Goal: Task Accomplishment & Management: Manage account settings

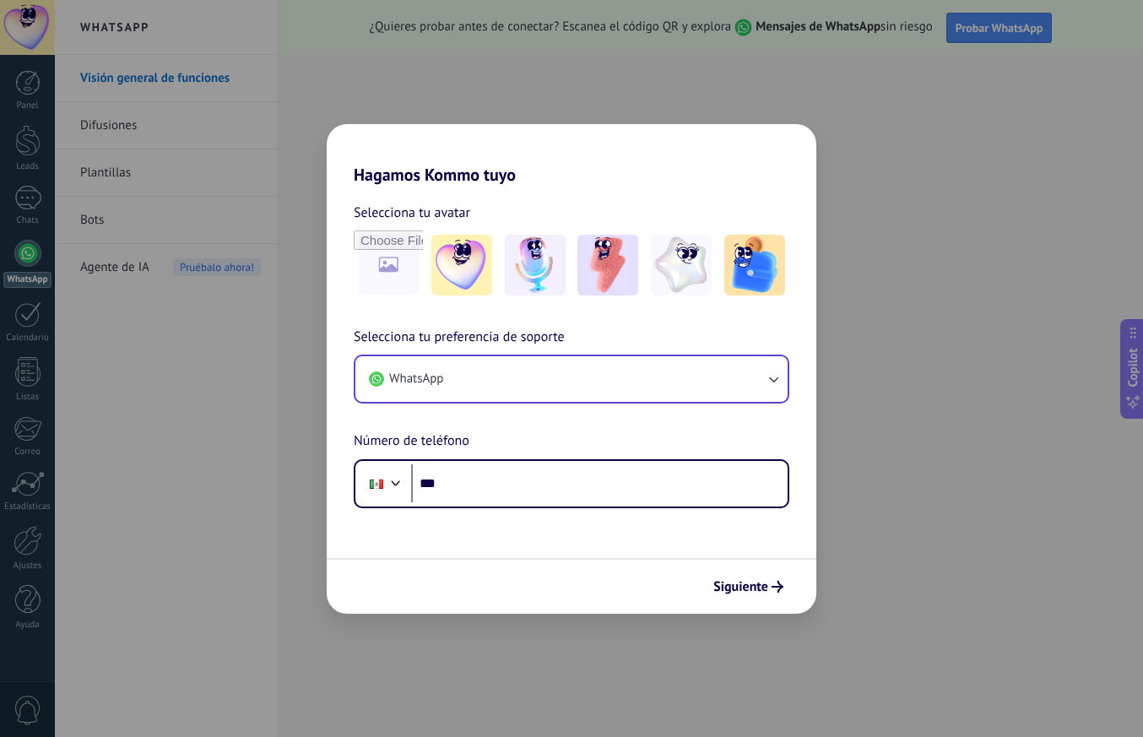
click at [712, 379] on button "WhatsApp" at bounding box center [572, 379] width 432 height 46
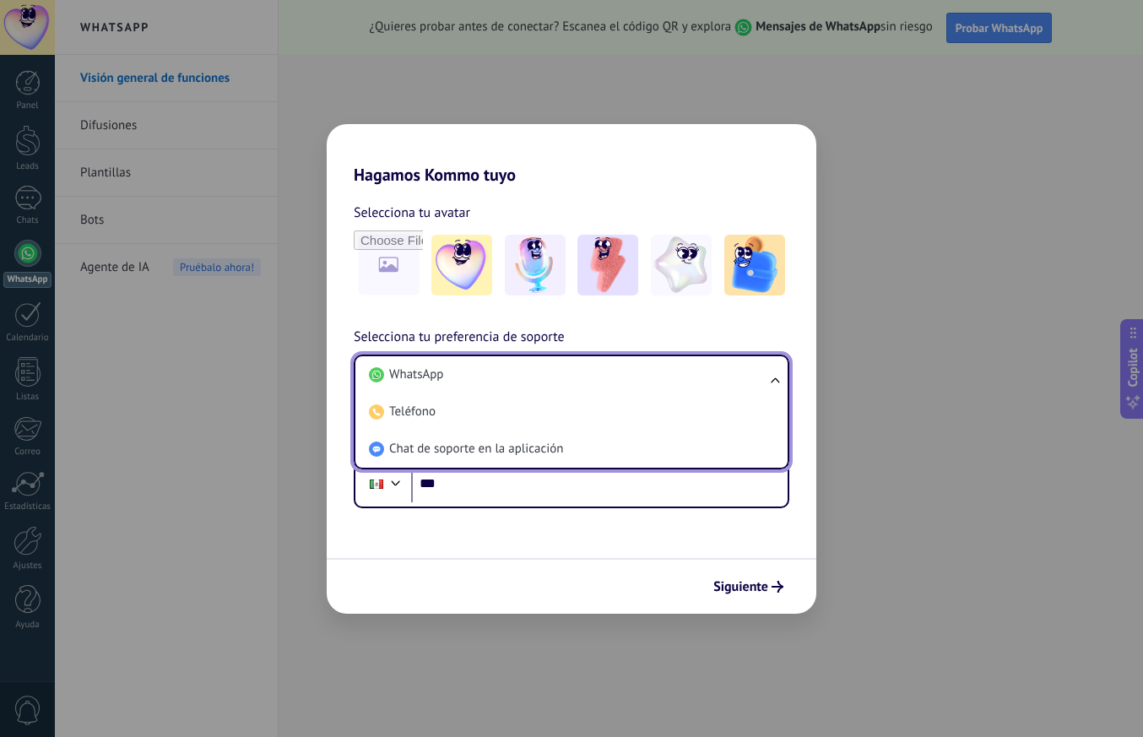
click at [665, 167] on h2 "Hagamos Kommo tuyo" at bounding box center [572, 154] width 490 height 61
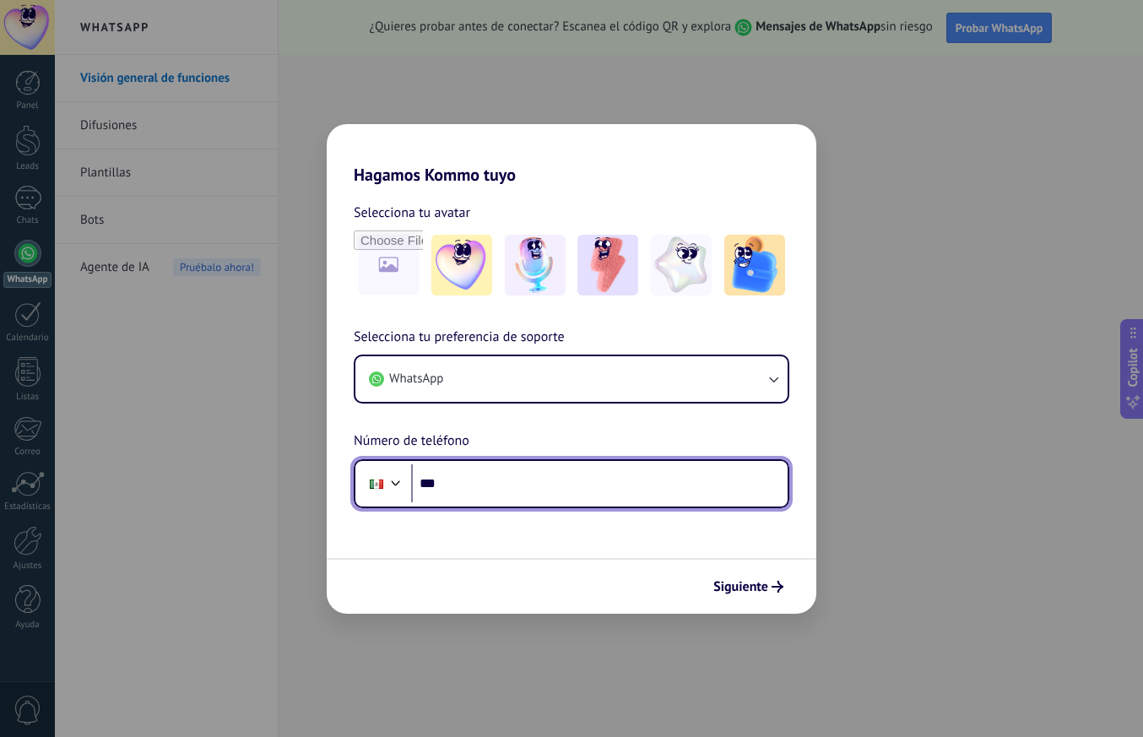
click at [497, 492] on input "***" at bounding box center [599, 483] width 377 height 39
click at [470, 488] on input "***" at bounding box center [599, 483] width 377 height 39
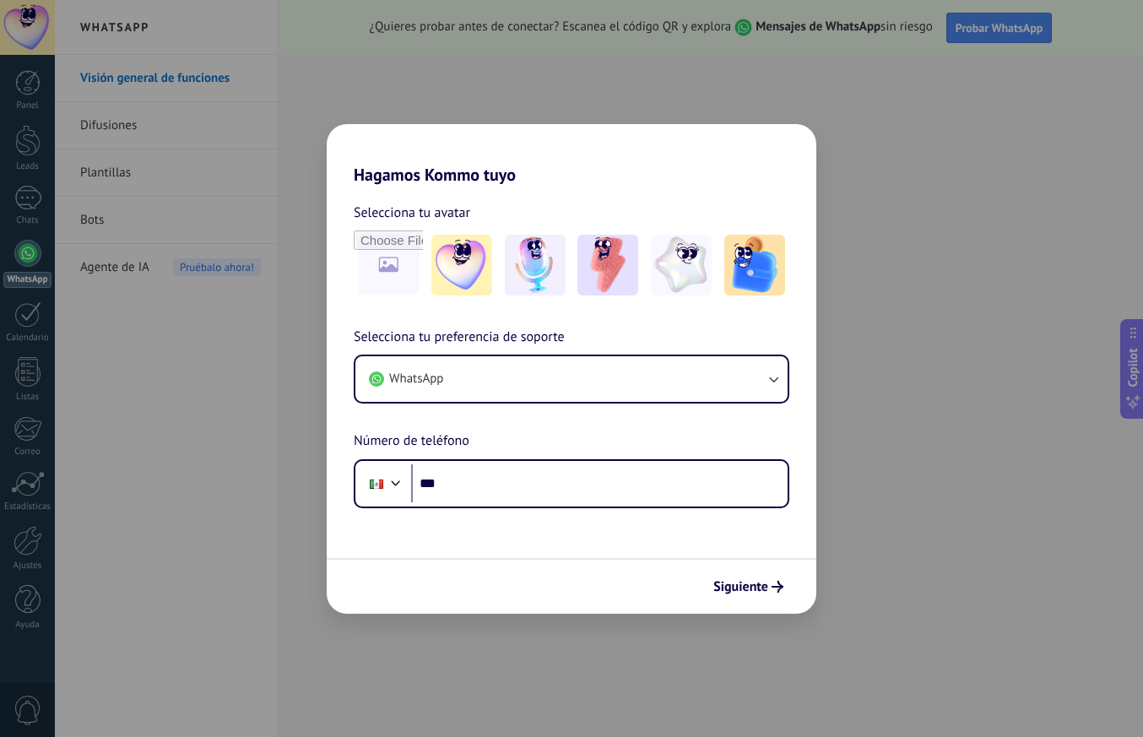
click at [955, 466] on div "Hagamos Kommo tuyo Selecciona tu avatar Selecciona tu preferencia de soporte Wh…" at bounding box center [571, 368] width 1143 height 737
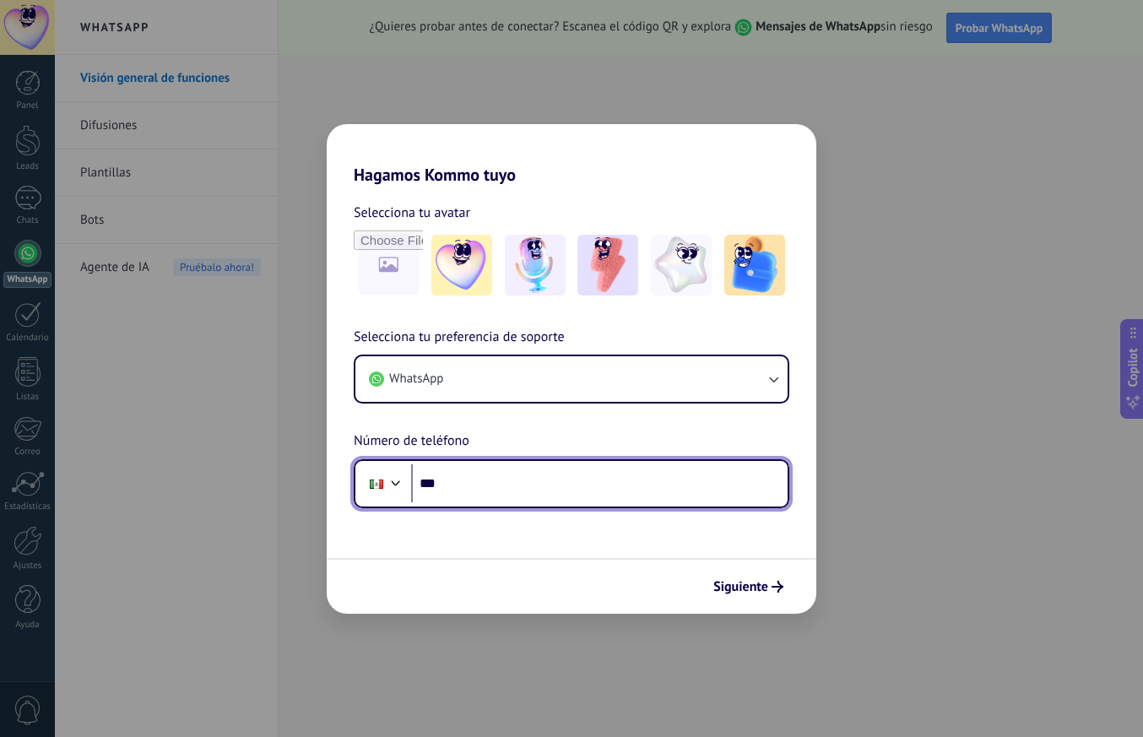
click at [473, 477] on input "***" at bounding box center [599, 483] width 377 height 39
click at [464, 484] on input "***" at bounding box center [599, 483] width 377 height 39
paste input "tel"
type input "**********"
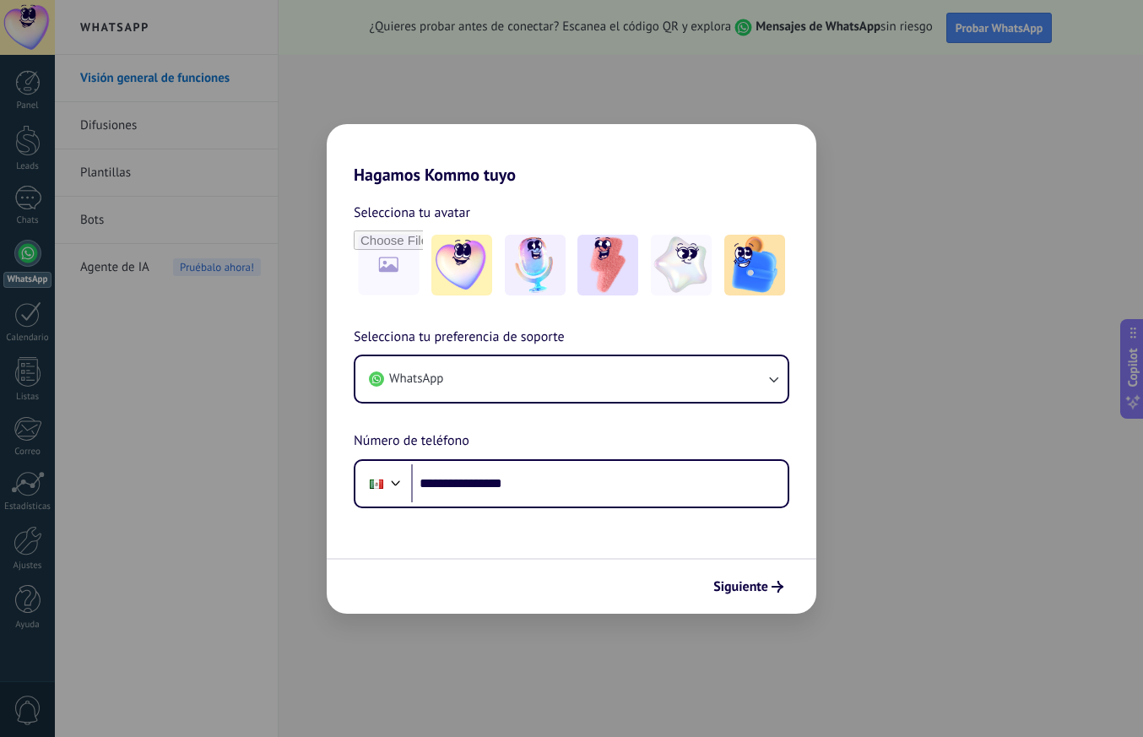
click at [644, 538] on form "**********" at bounding box center [572, 399] width 490 height 429
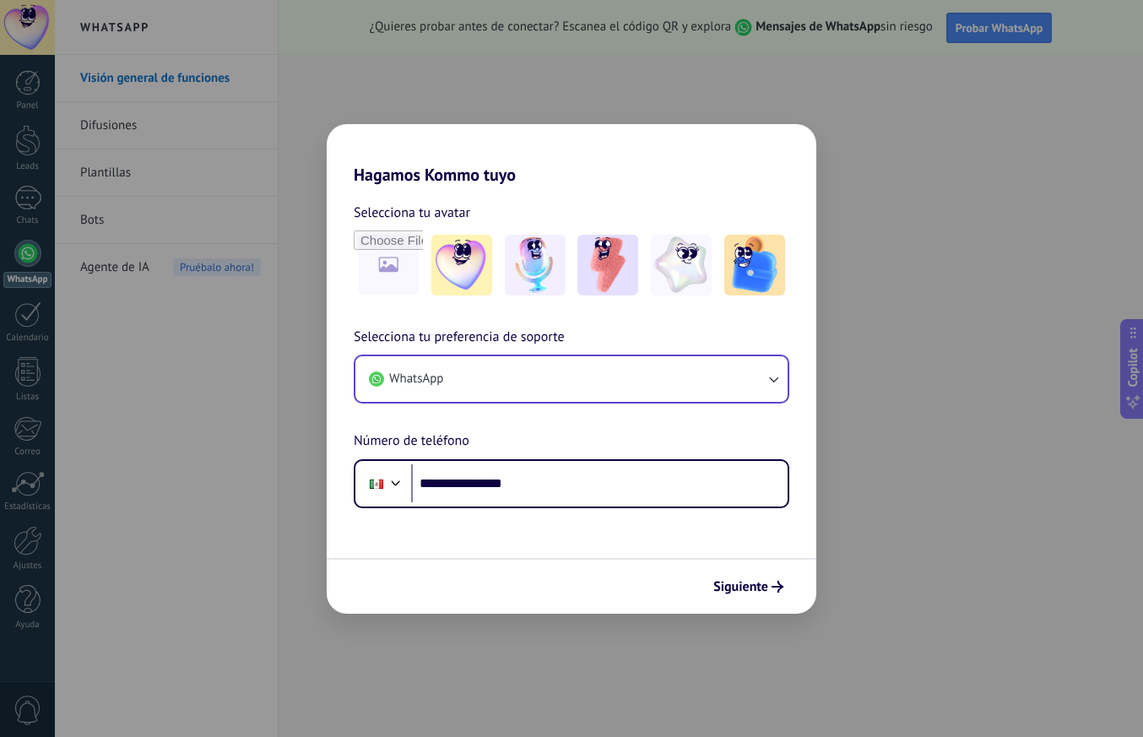
click at [655, 377] on button "WhatsApp" at bounding box center [572, 379] width 432 height 46
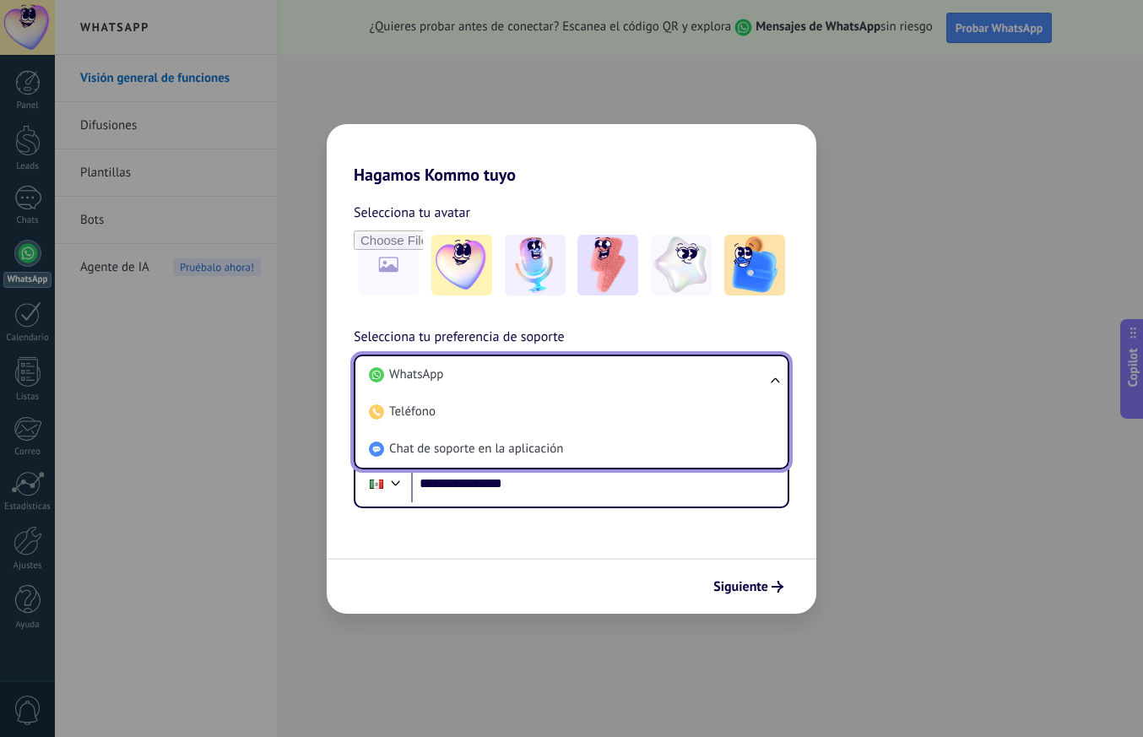
click at [654, 191] on div "**********" at bounding box center [572, 346] width 490 height 323
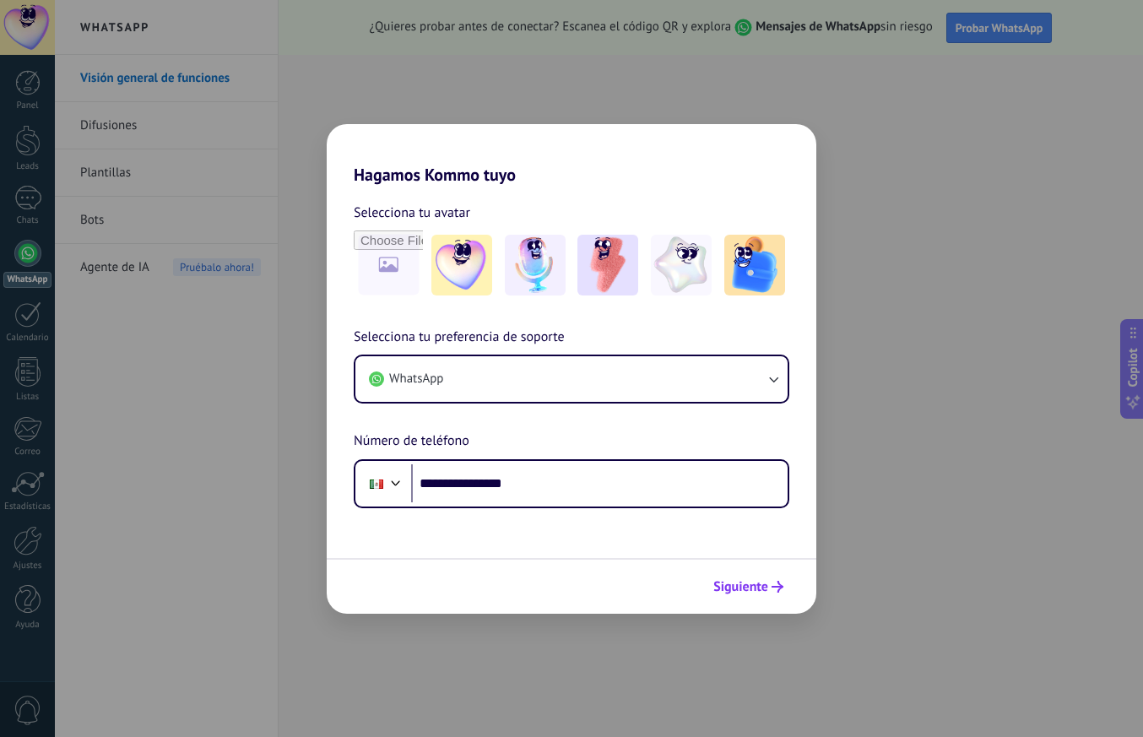
click at [751, 583] on span "Siguiente" at bounding box center [741, 587] width 55 height 12
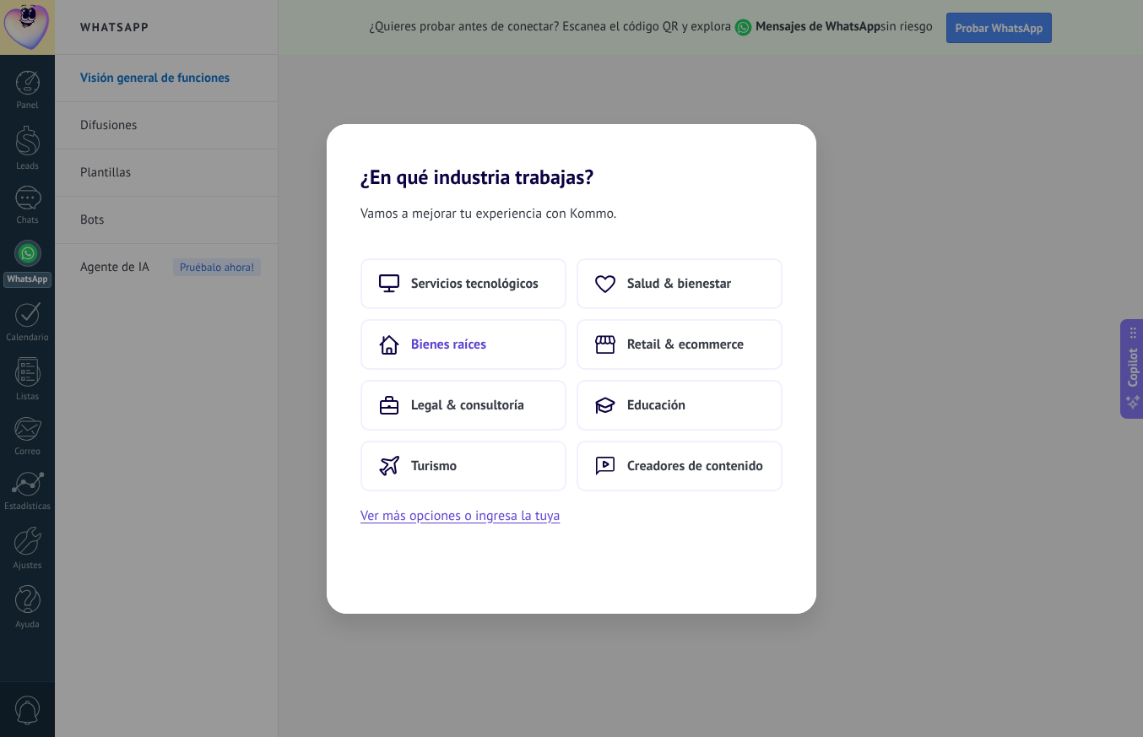
click at [495, 350] on button "Bienes raíces" at bounding box center [464, 344] width 206 height 51
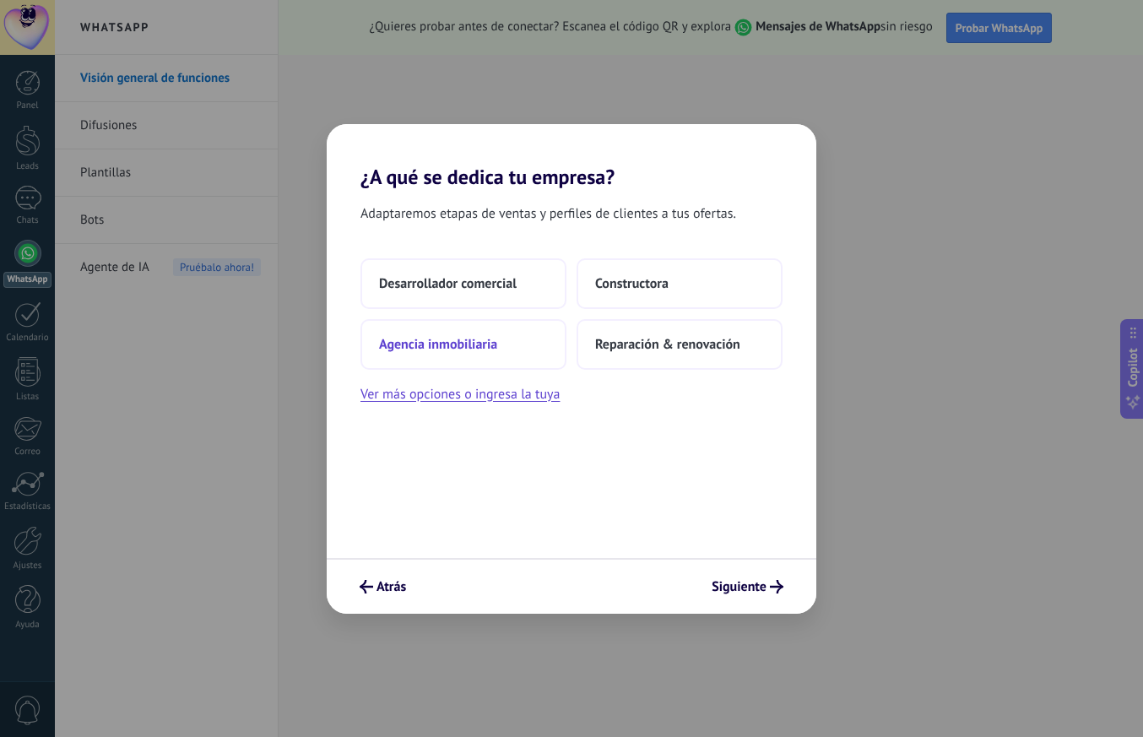
click at [483, 347] on span "Agencia inmobiliaria" at bounding box center [438, 344] width 118 height 17
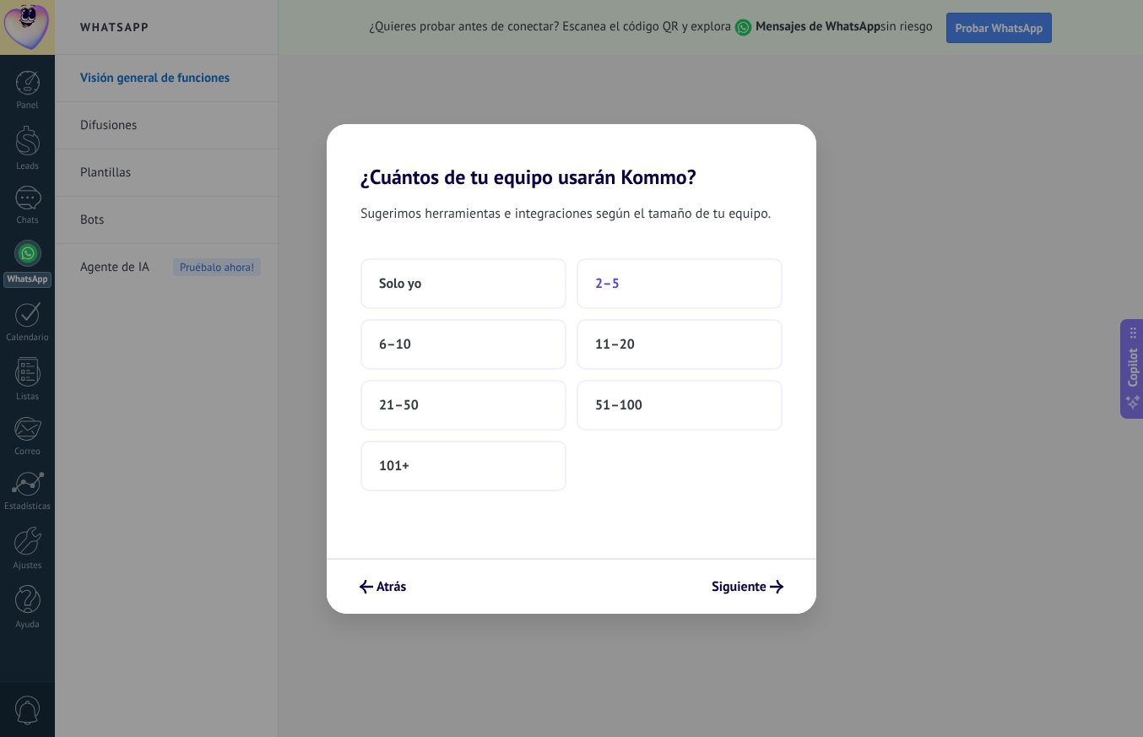
click at [611, 291] on span "2–5" at bounding box center [607, 283] width 24 height 17
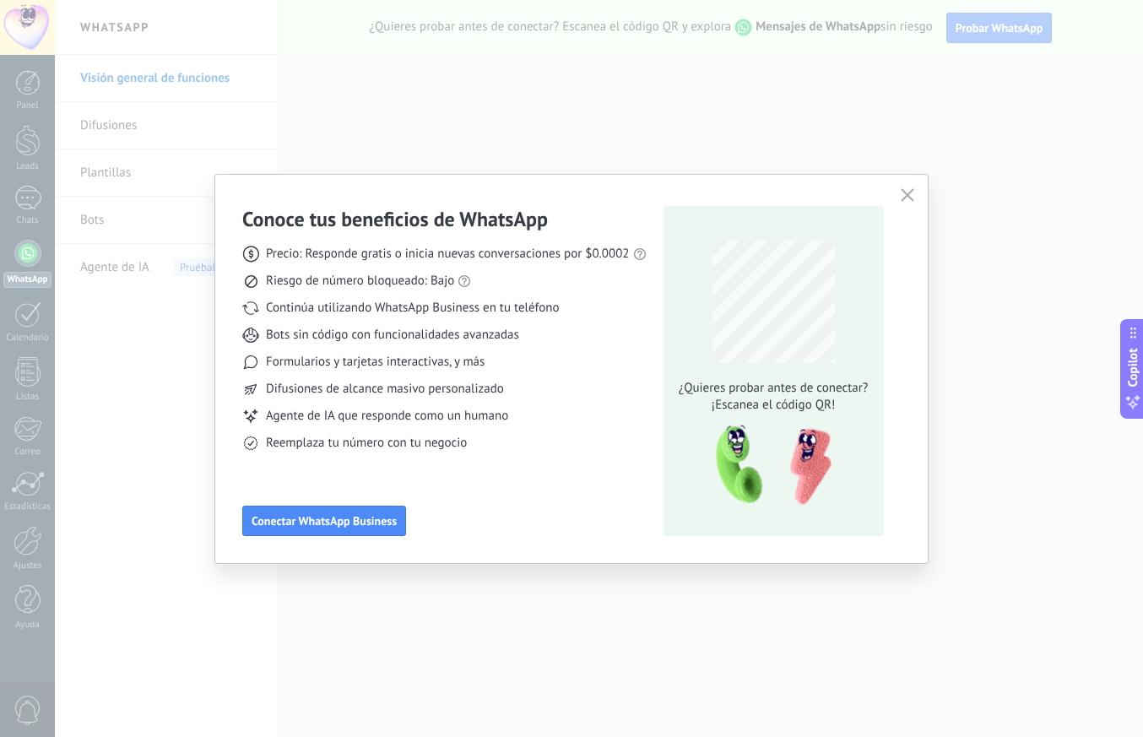
click at [1050, 654] on div "Conoce tus beneficios de WhatsApp Precio: Responde gratis o inicia nuevas conve…" at bounding box center [571, 368] width 1143 height 737
click at [910, 200] on icon "button" at bounding box center [908, 195] width 14 height 14
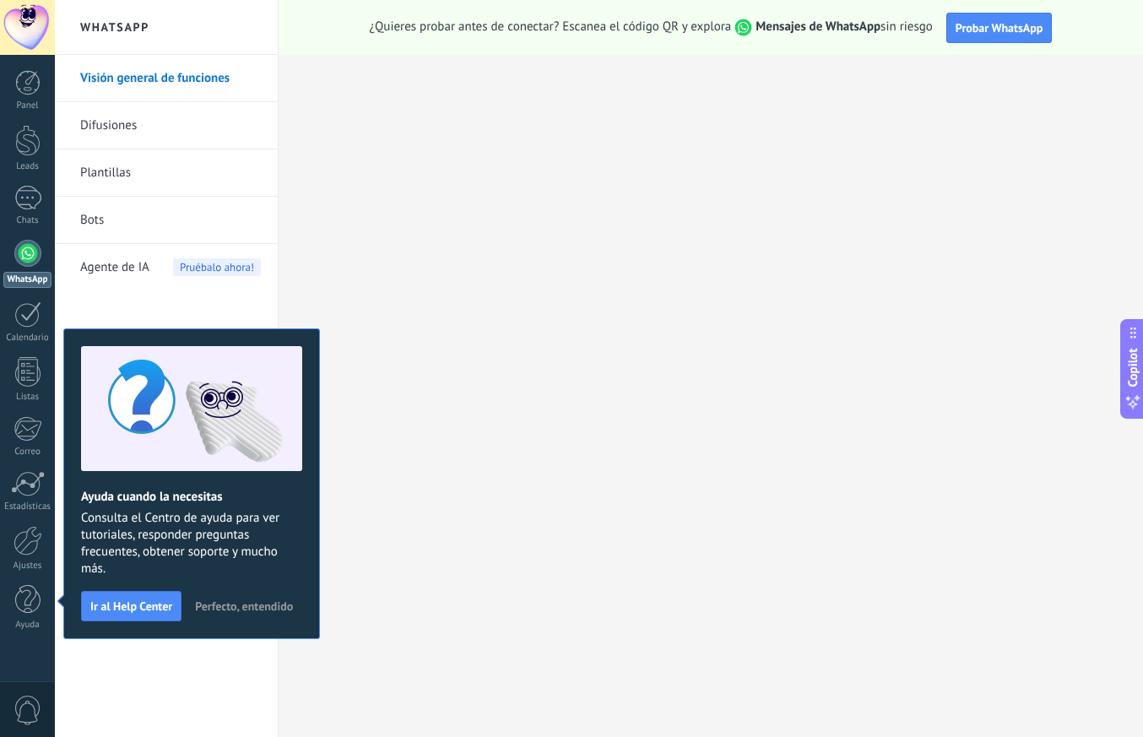
click at [236, 660] on div "Visión general de funciones Difusiones [GEOGRAPHIC_DATA] Bots Agente de IA Prué…" at bounding box center [166, 396] width 223 height 682
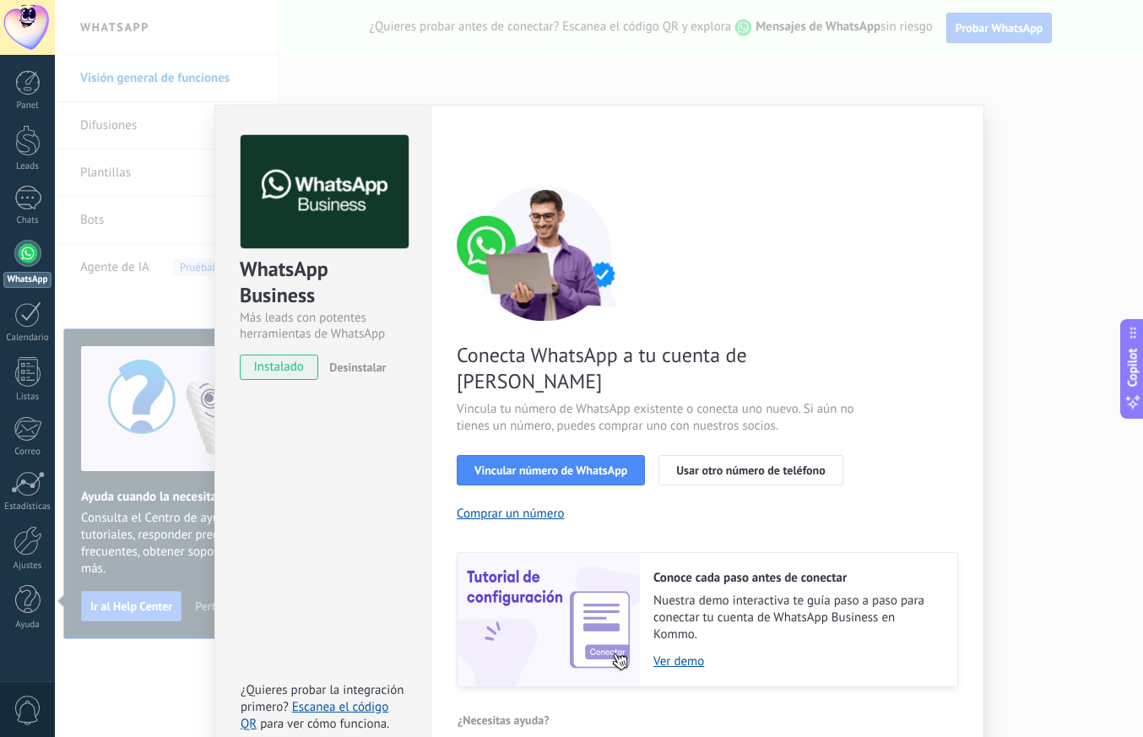
scroll to position [12, 0]
click at [594, 465] on span "Vincular número de WhatsApp" at bounding box center [551, 471] width 153 height 12
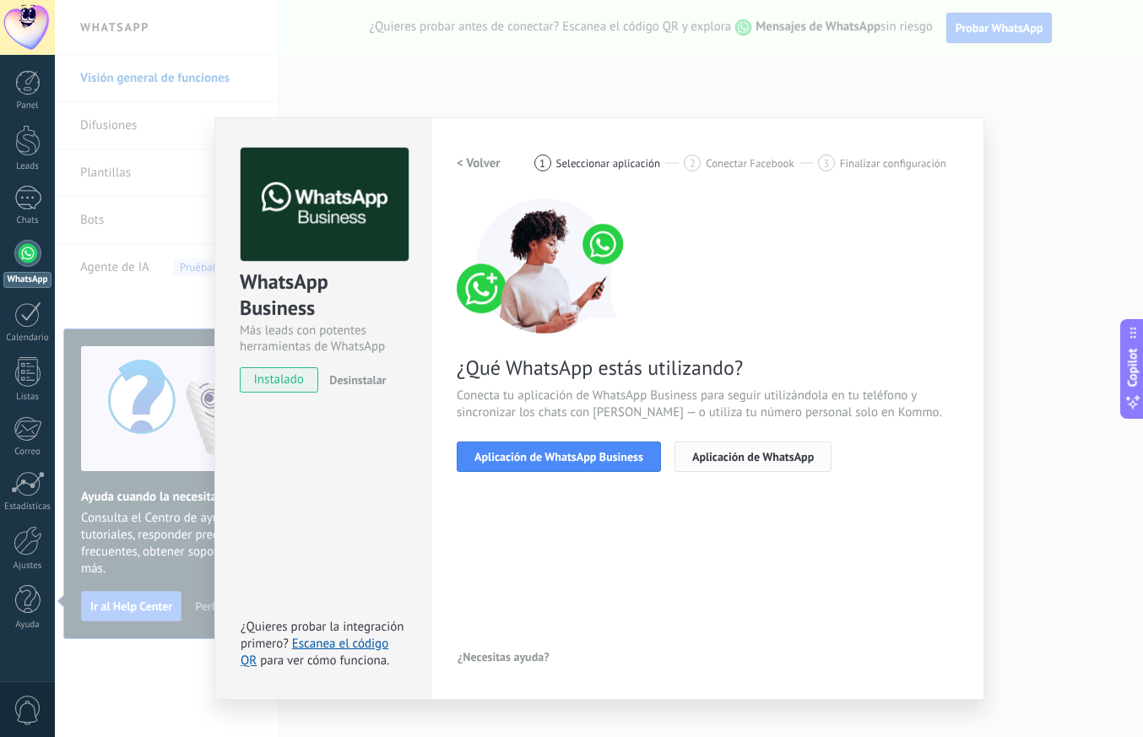
click at [720, 452] on span "Aplicación de WhatsApp" at bounding box center [753, 457] width 122 height 12
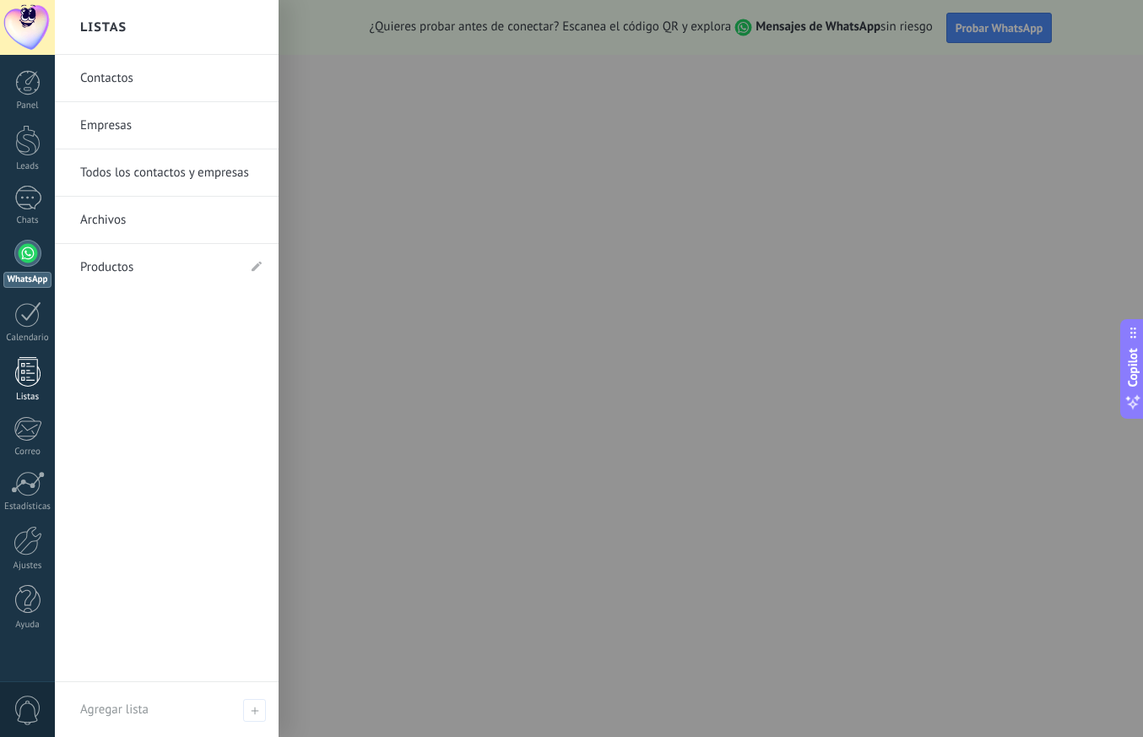
click at [31, 368] on div at bounding box center [27, 372] width 25 height 30
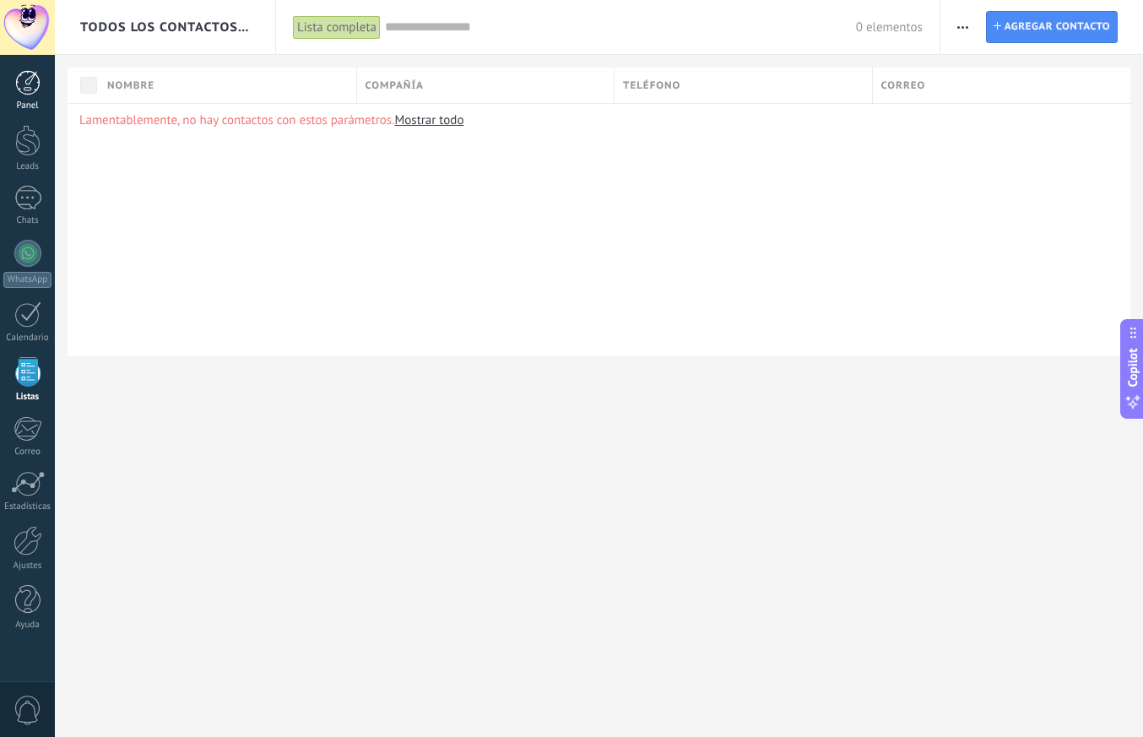
click at [30, 90] on div at bounding box center [27, 82] width 25 height 25
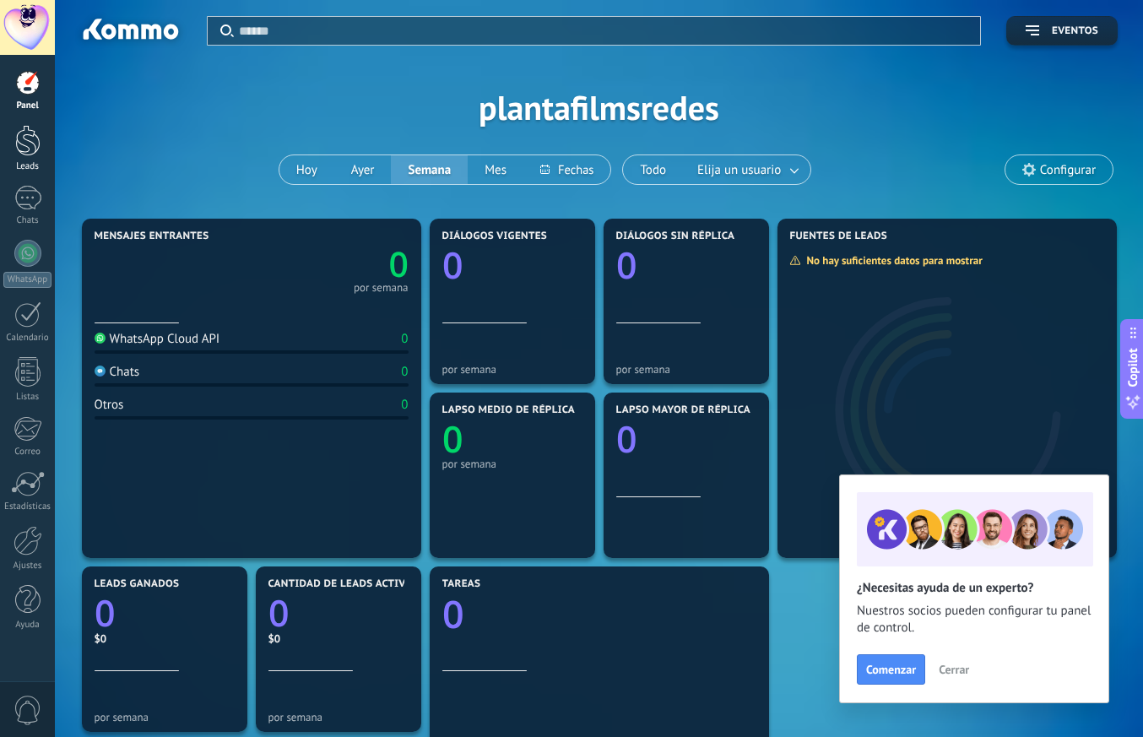
click at [37, 154] on div at bounding box center [27, 140] width 25 height 31
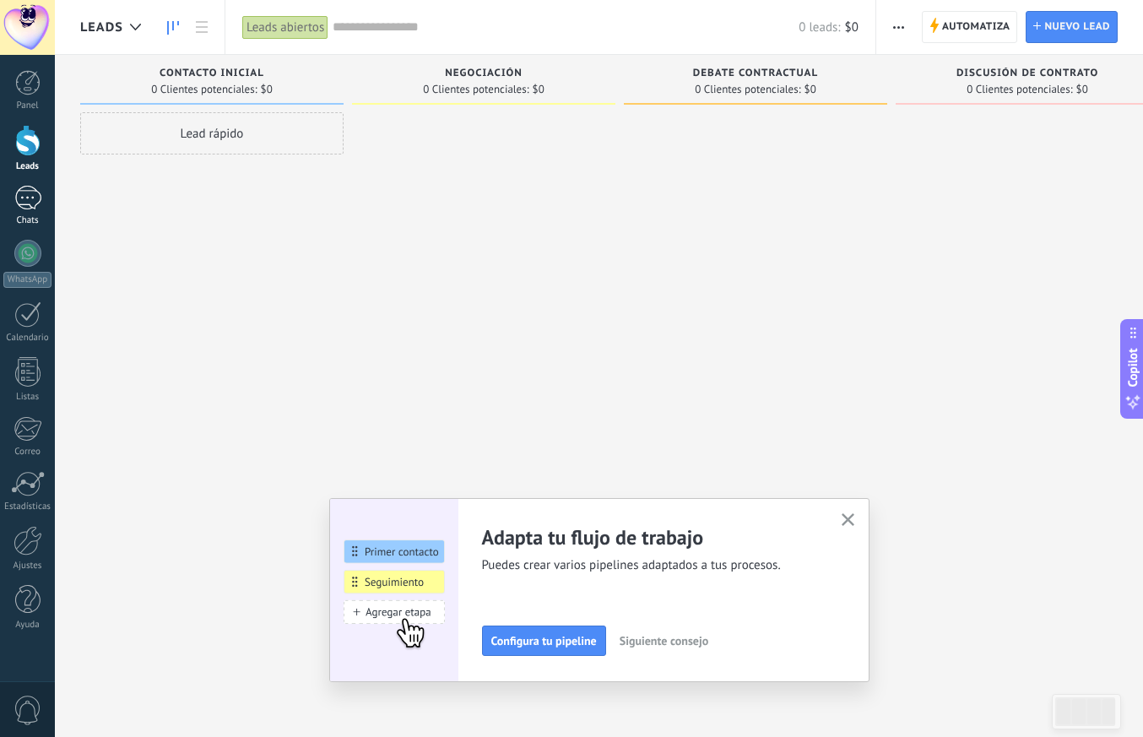
click at [26, 203] on div at bounding box center [27, 198] width 27 height 24
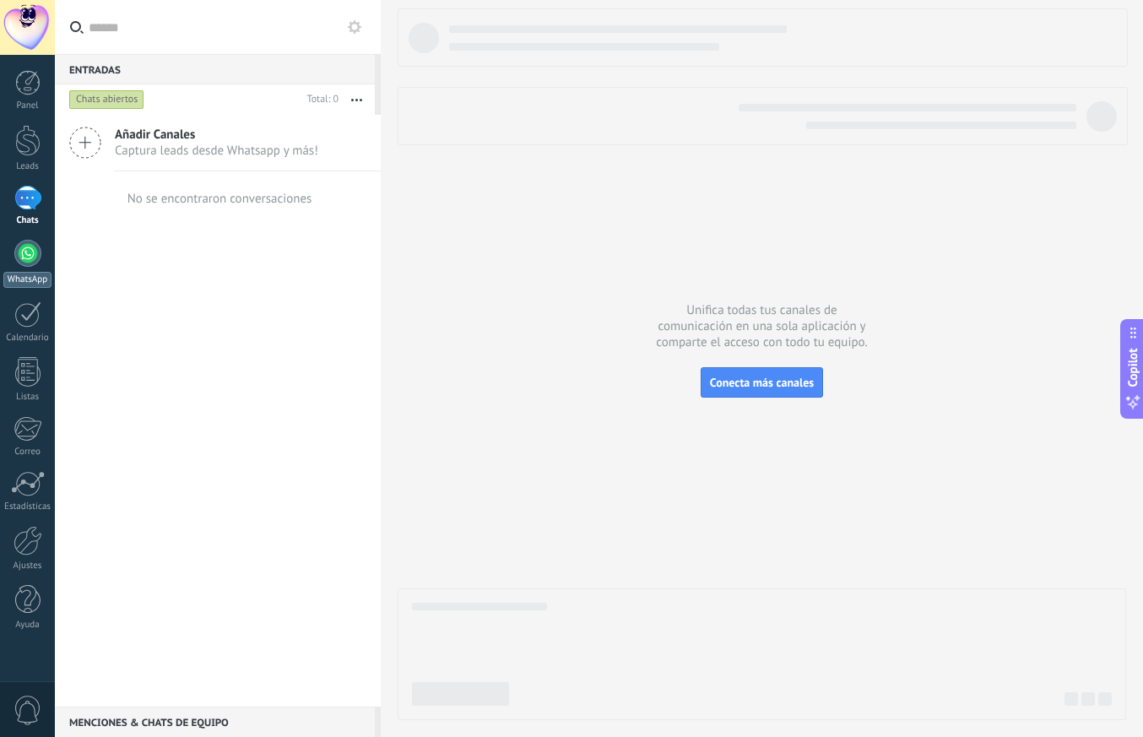
click at [23, 251] on div at bounding box center [27, 253] width 27 height 27
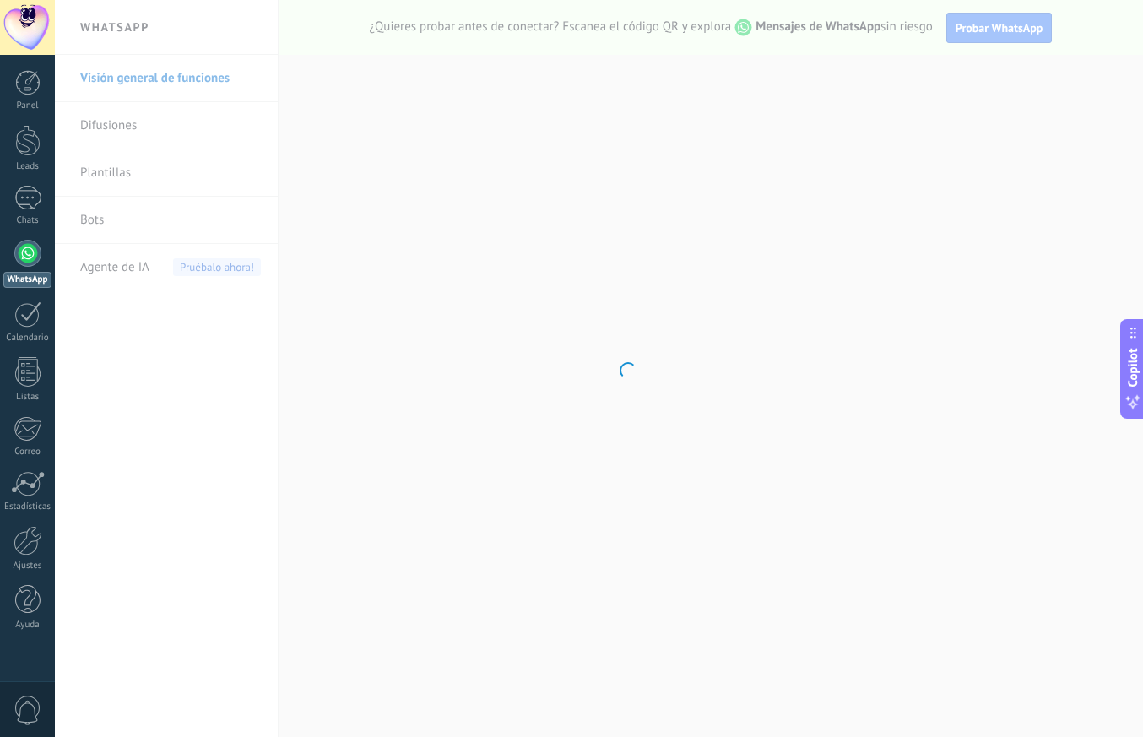
click at [30, 30] on div at bounding box center [27, 27] width 55 height 55
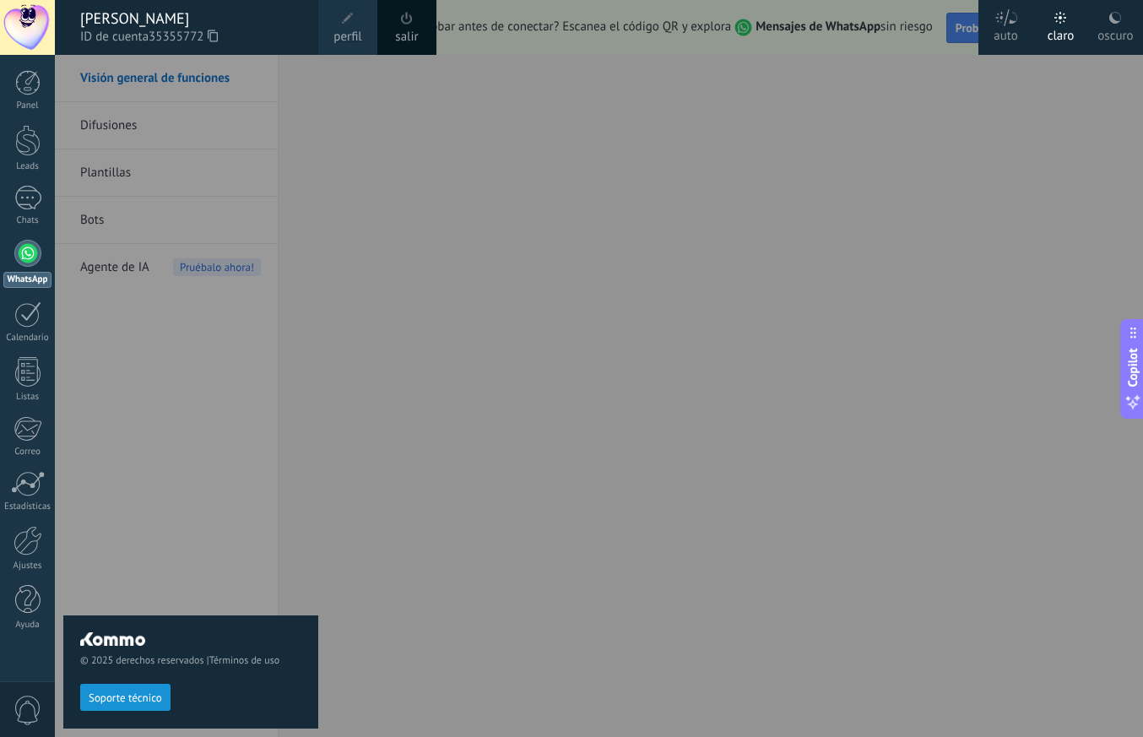
click at [687, 193] on div at bounding box center [626, 368] width 1143 height 737
click at [323, 126] on div at bounding box center [626, 368] width 1143 height 737
click at [340, 40] on span "perfil" at bounding box center [348, 37] width 28 height 19
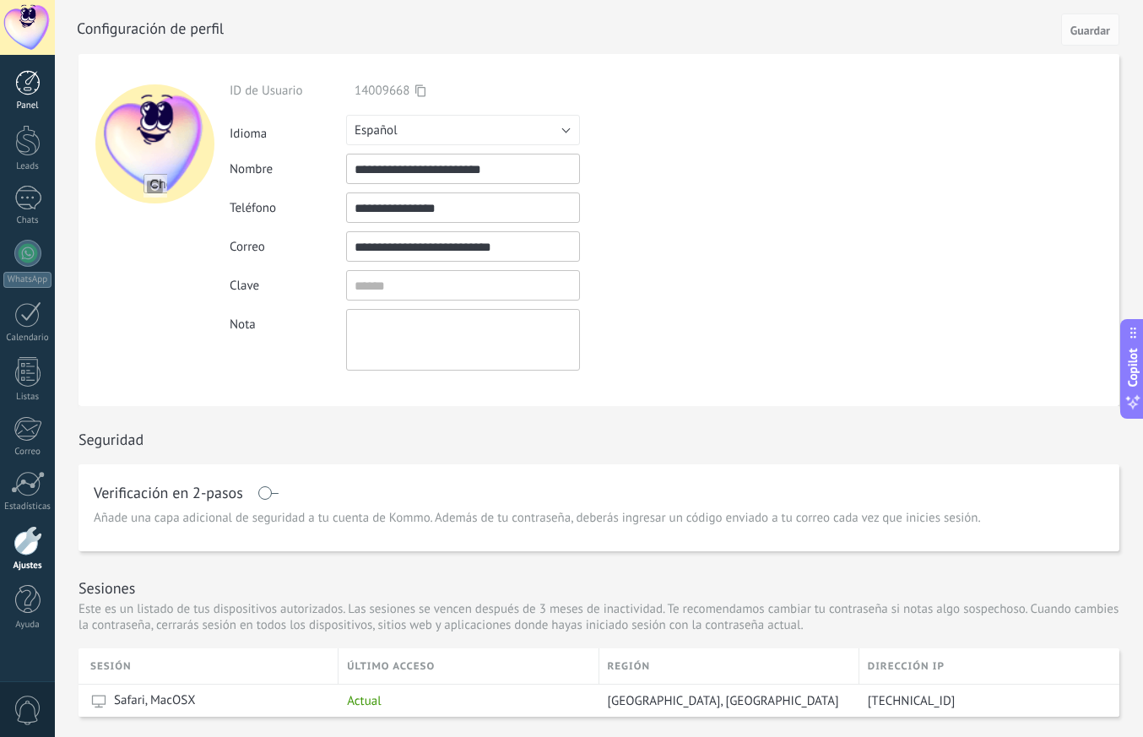
click at [27, 83] on div at bounding box center [27, 82] width 25 height 25
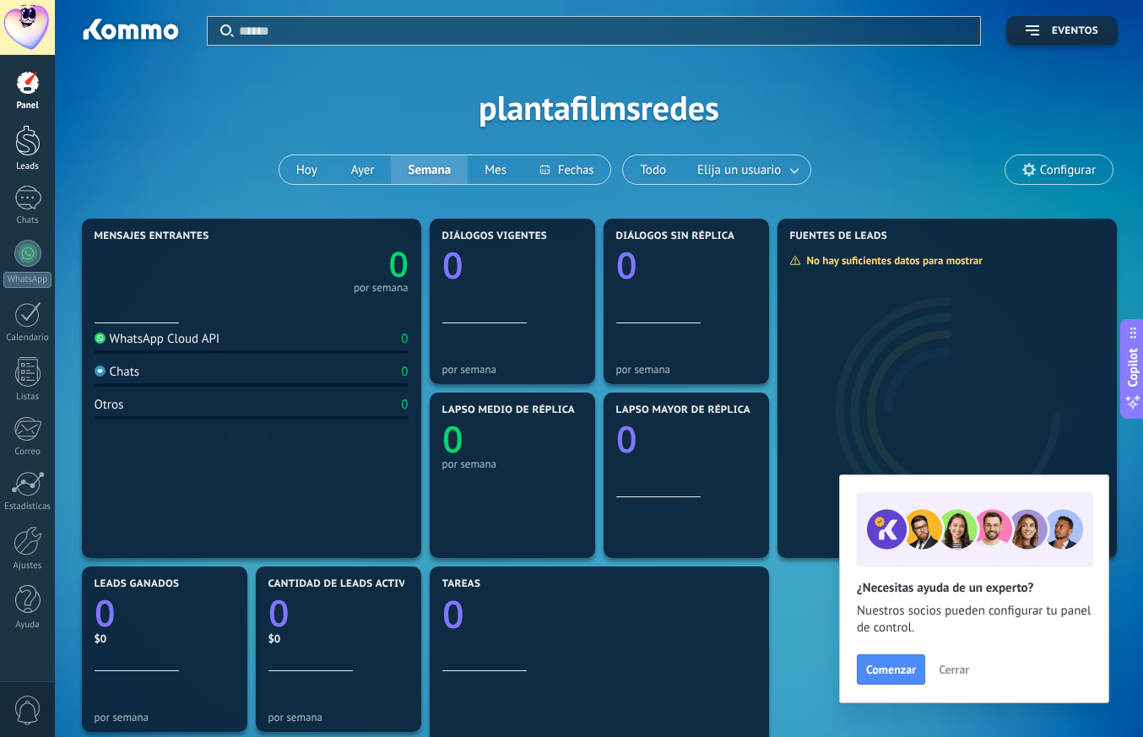
click at [24, 153] on div at bounding box center [27, 140] width 25 height 31
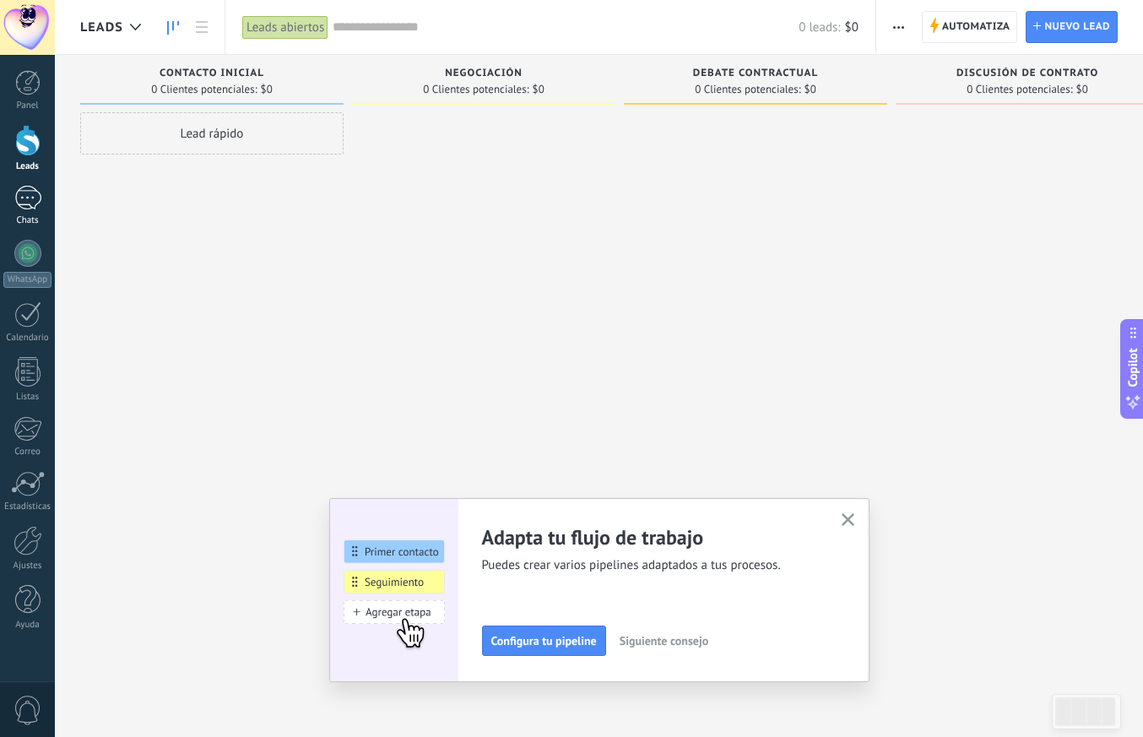
click at [28, 209] on div at bounding box center [27, 198] width 27 height 24
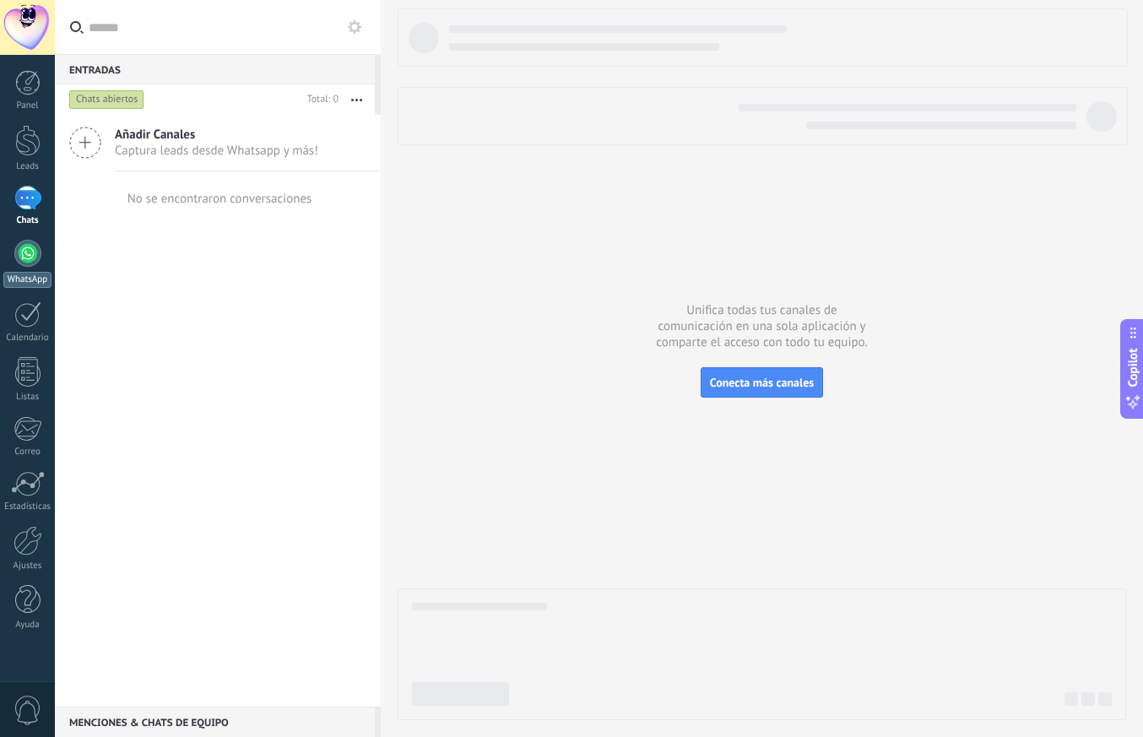
click at [28, 242] on div at bounding box center [27, 253] width 27 height 27
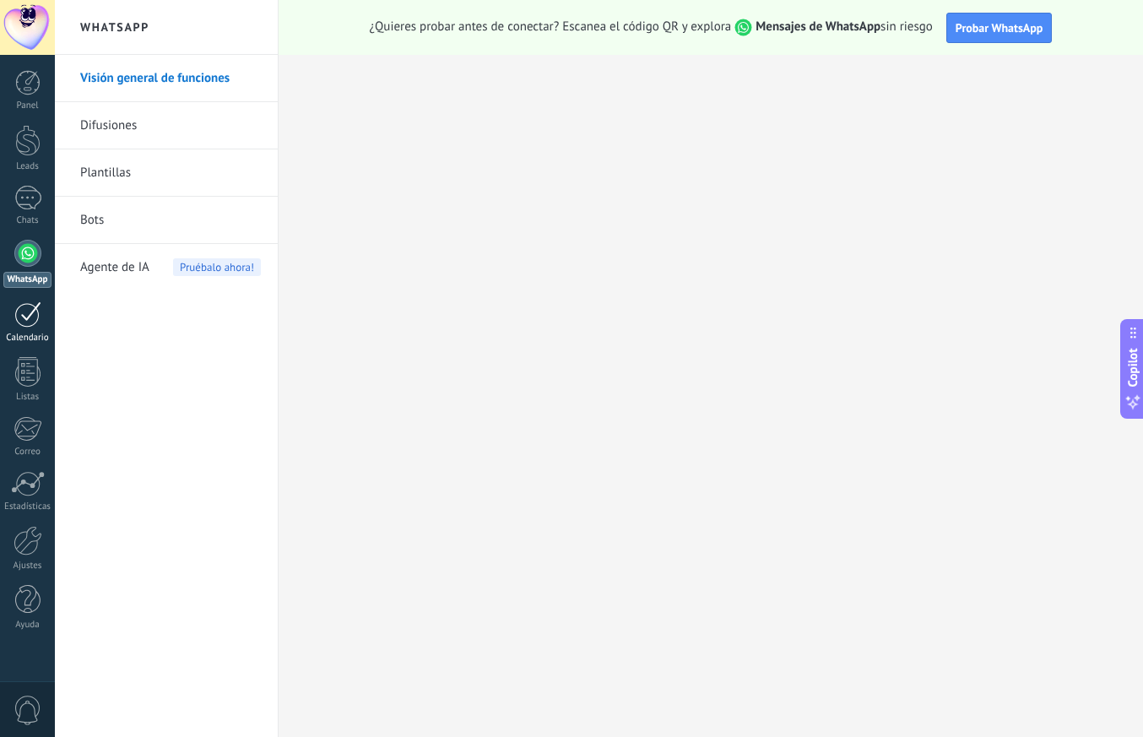
click at [26, 314] on div at bounding box center [27, 314] width 27 height 26
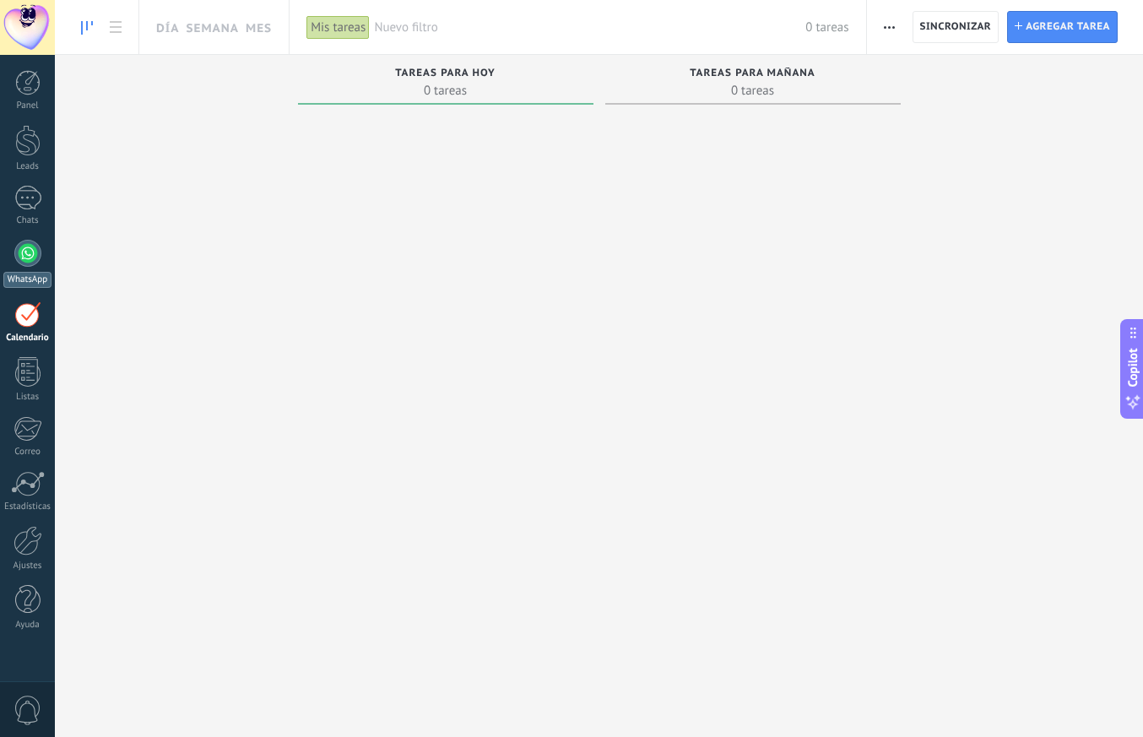
click at [24, 263] on div at bounding box center [27, 253] width 27 height 27
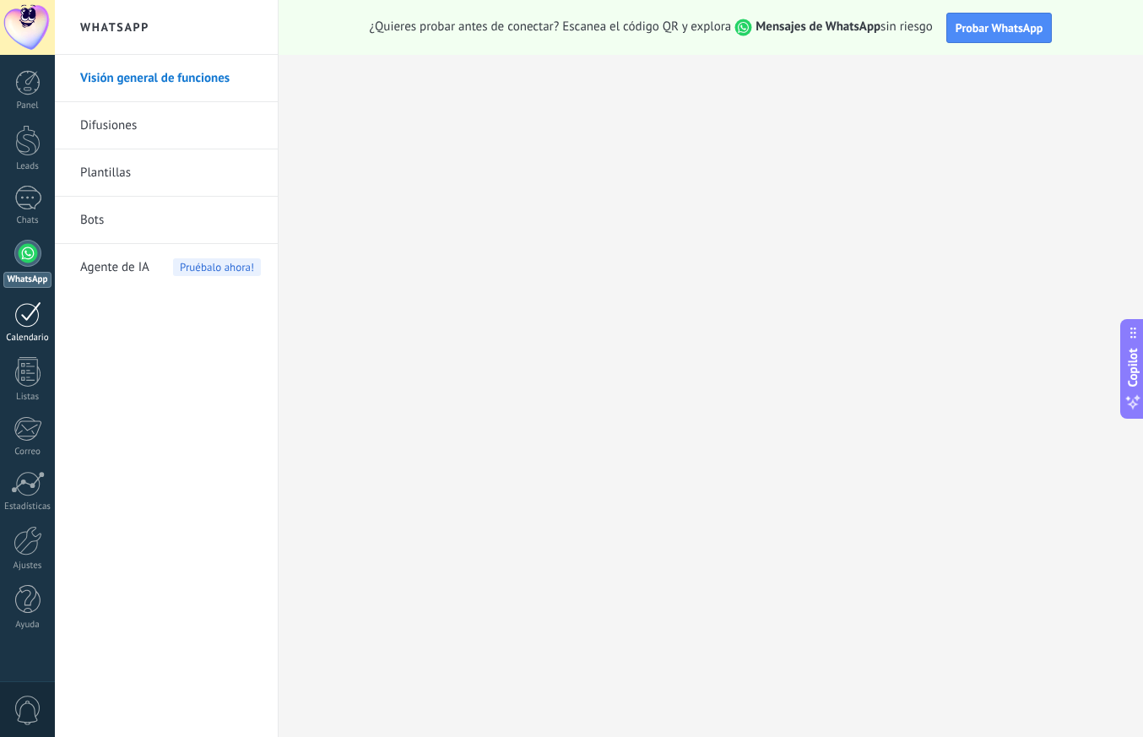
click at [41, 315] on div at bounding box center [27, 314] width 27 height 26
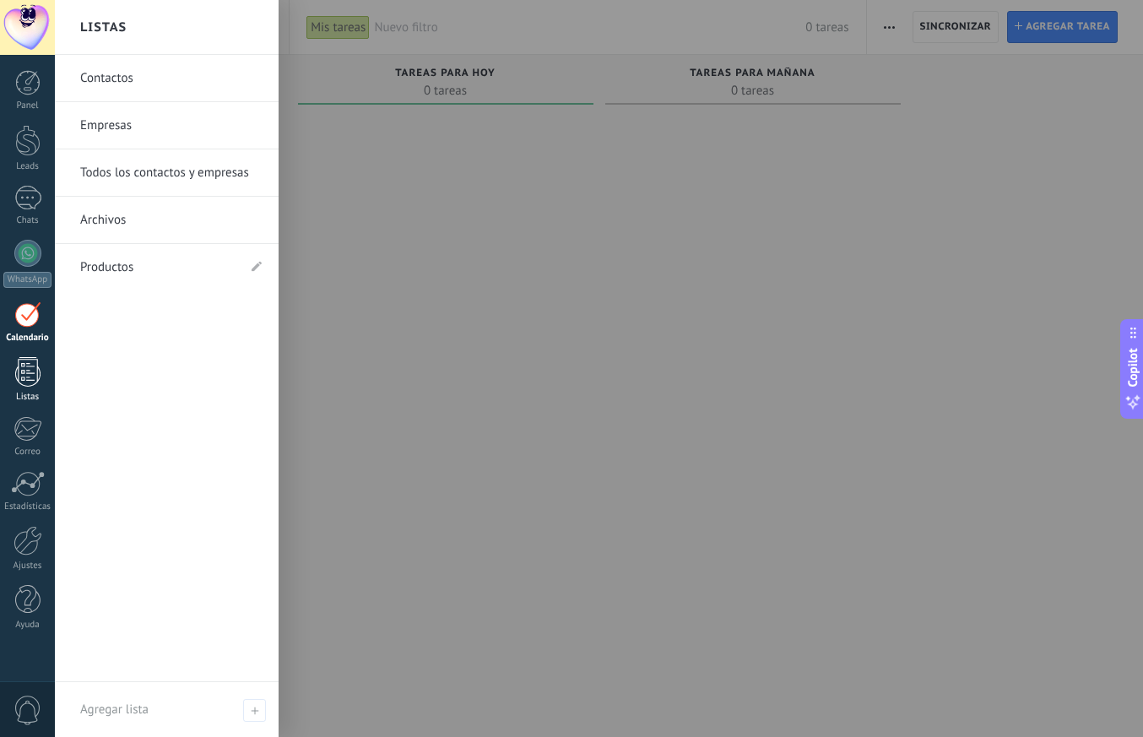
click at [30, 384] on div at bounding box center [27, 372] width 25 height 30
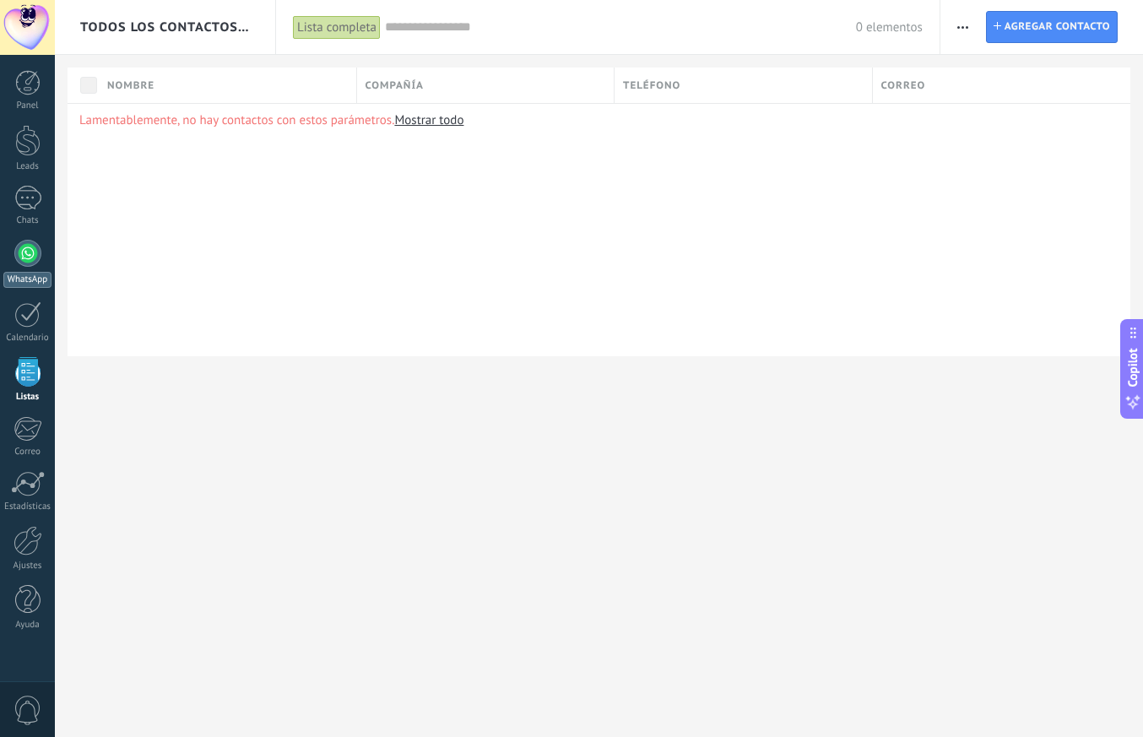
click at [24, 265] on div at bounding box center [27, 253] width 27 height 27
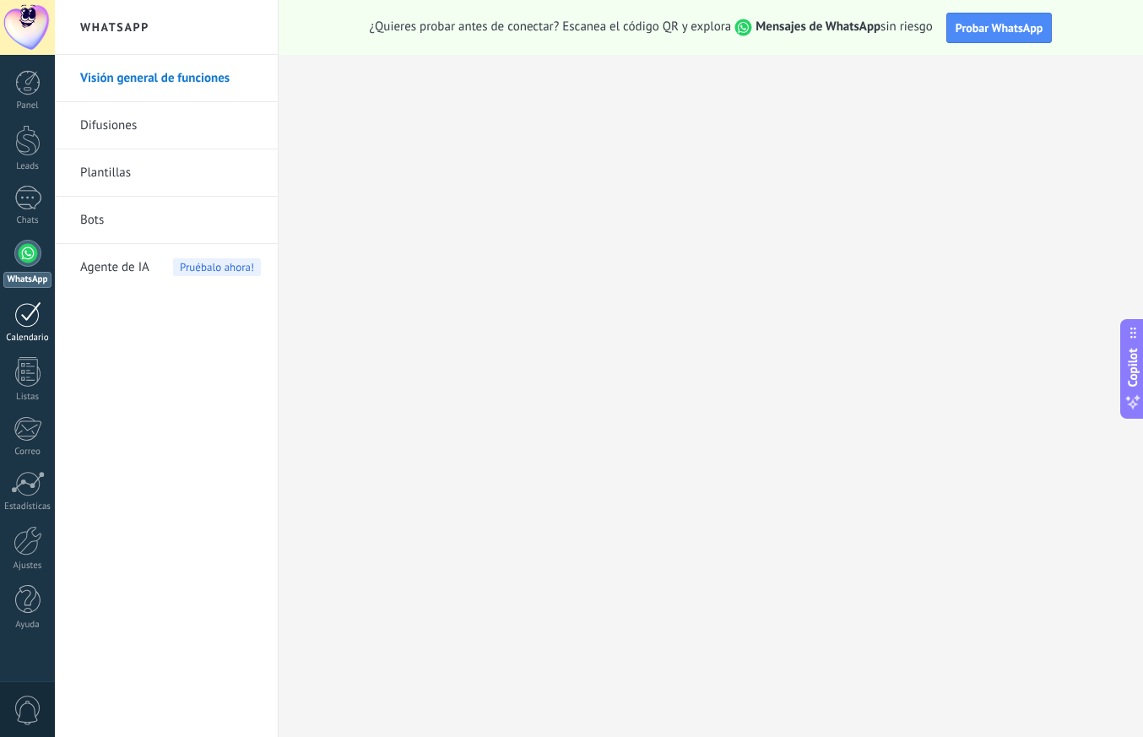
click at [24, 327] on div at bounding box center [27, 314] width 27 height 26
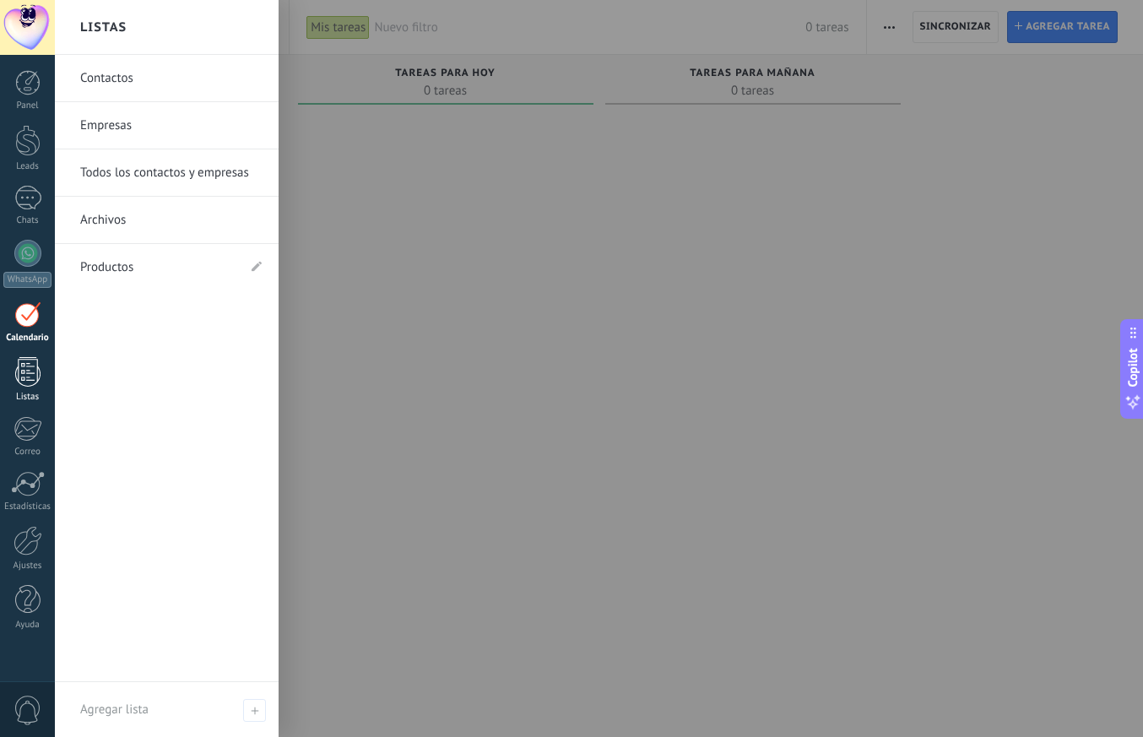
click at [29, 371] on div at bounding box center [27, 372] width 25 height 30
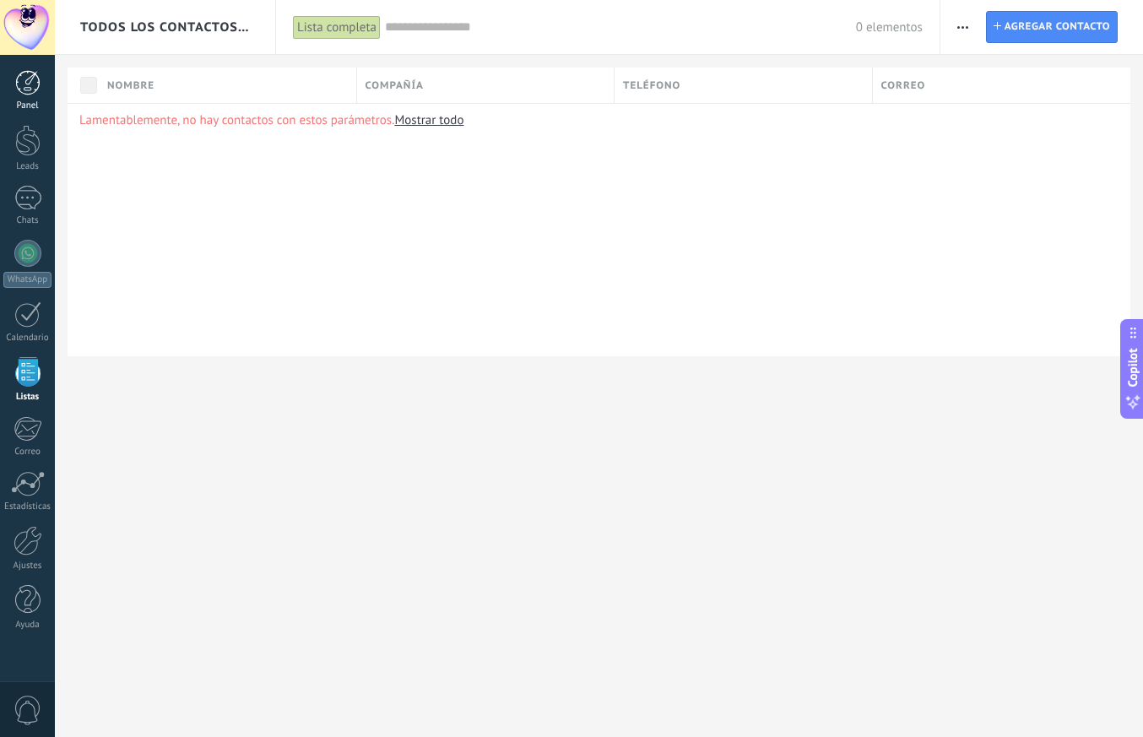
click at [28, 78] on div at bounding box center [27, 82] width 25 height 25
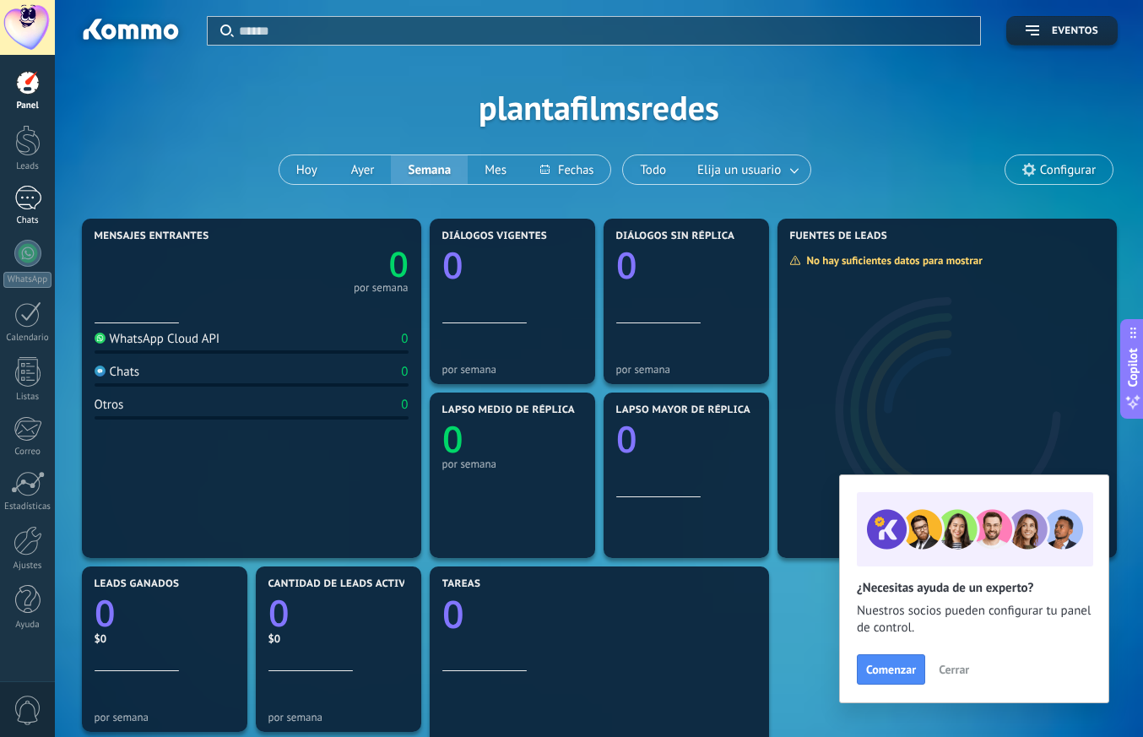
click at [39, 193] on div at bounding box center [27, 198] width 27 height 24
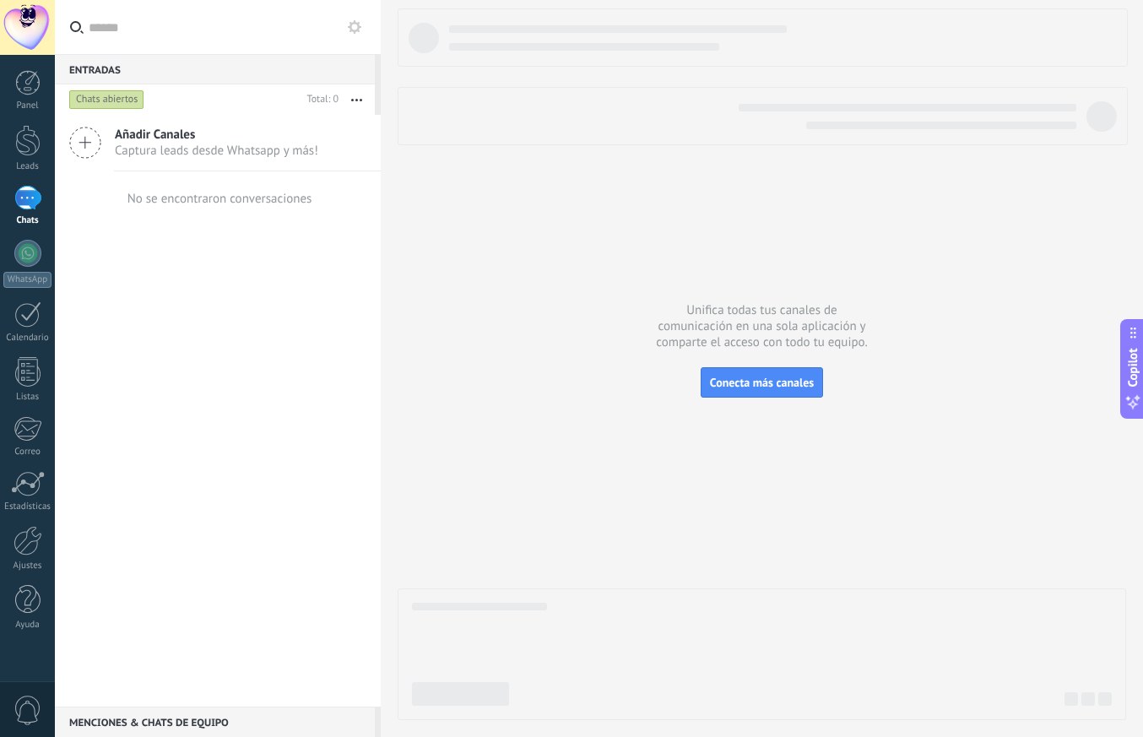
click at [28, 48] on div at bounding box center [27, 27] width 55 height 55
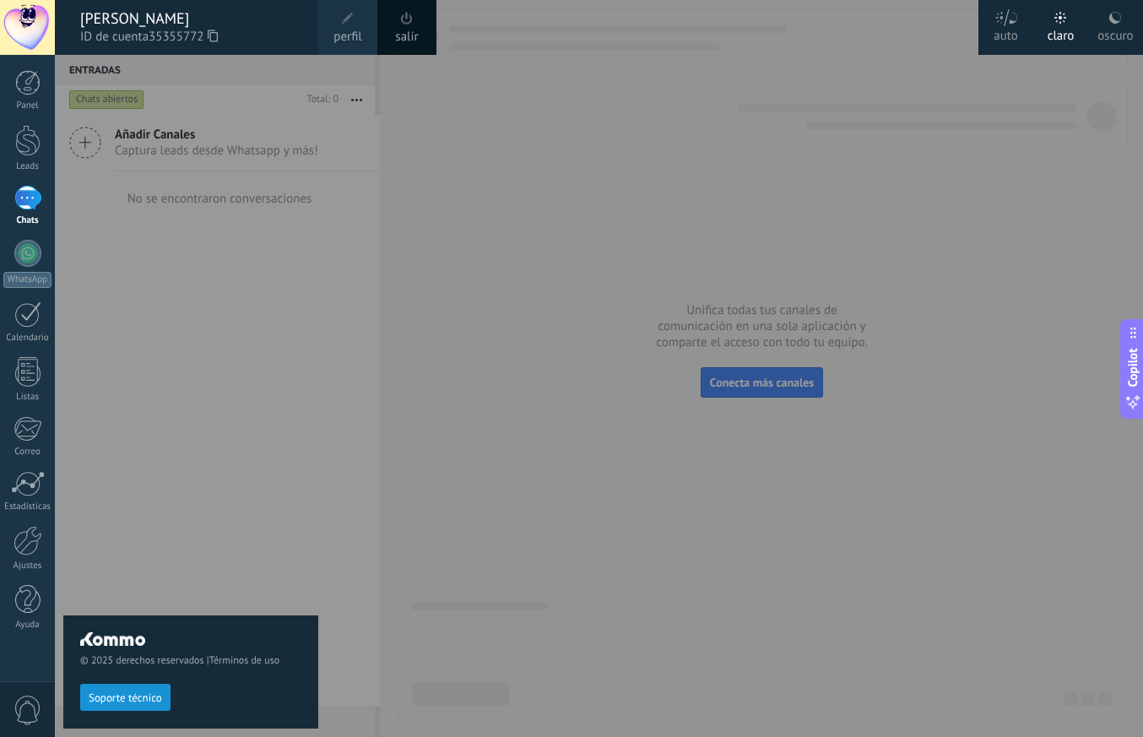
click at [32, 35] on div at bounding box center [27, 27] width 55 height 55
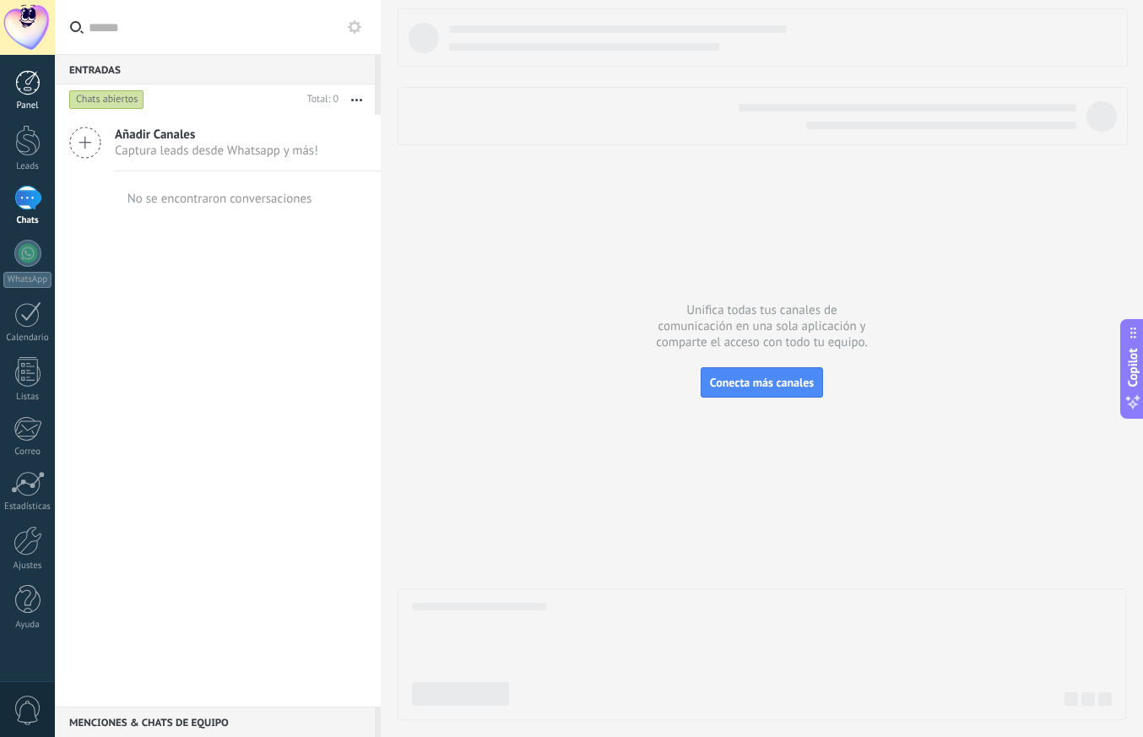
click at [27, 89] on div at bounding box center [27, 82] width 25 height 25
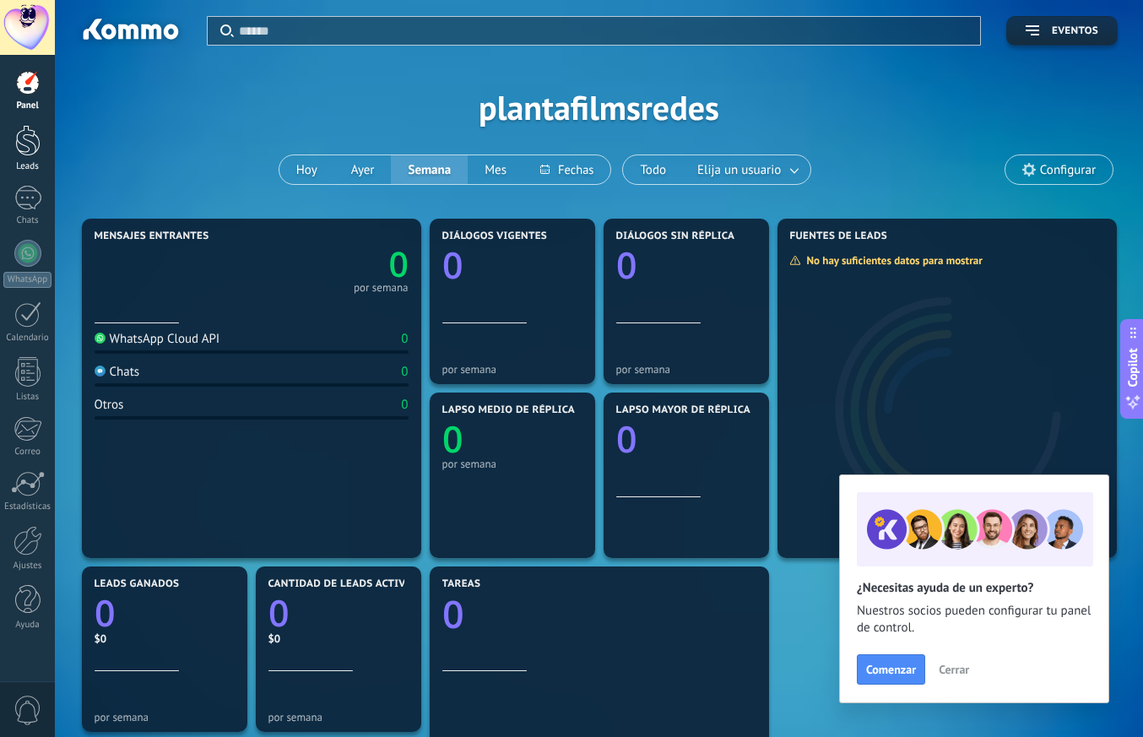
click at [38, 131] on div at bounding box center [27, 140] width 25 height 31
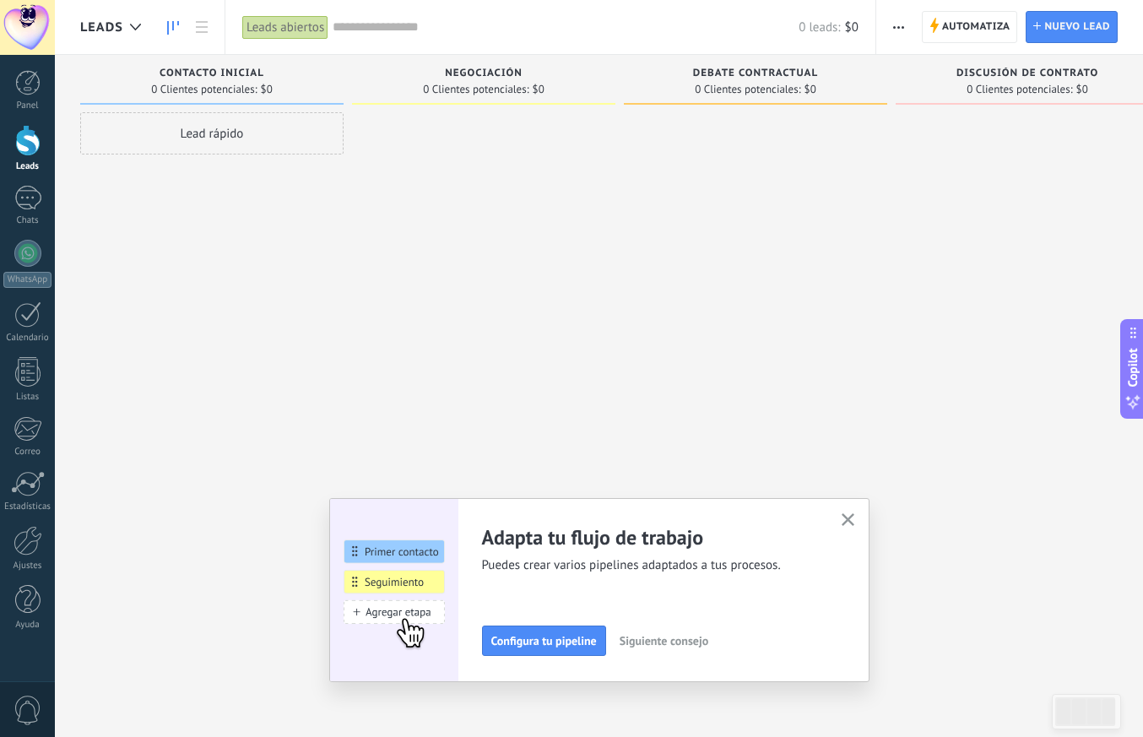
click at [847, 521] on use "button" at bounding box center [848, 519] width 13 height 13
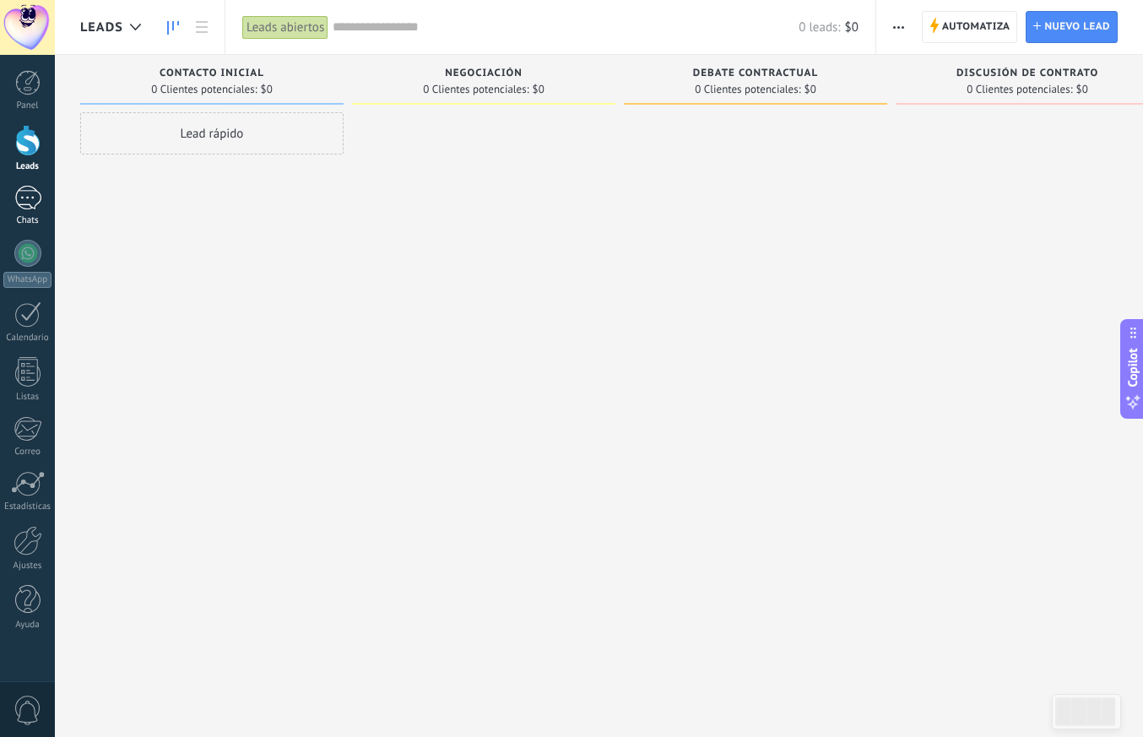
click at [29, 204] on div at bounding box center [27, 198] width 27 height 24
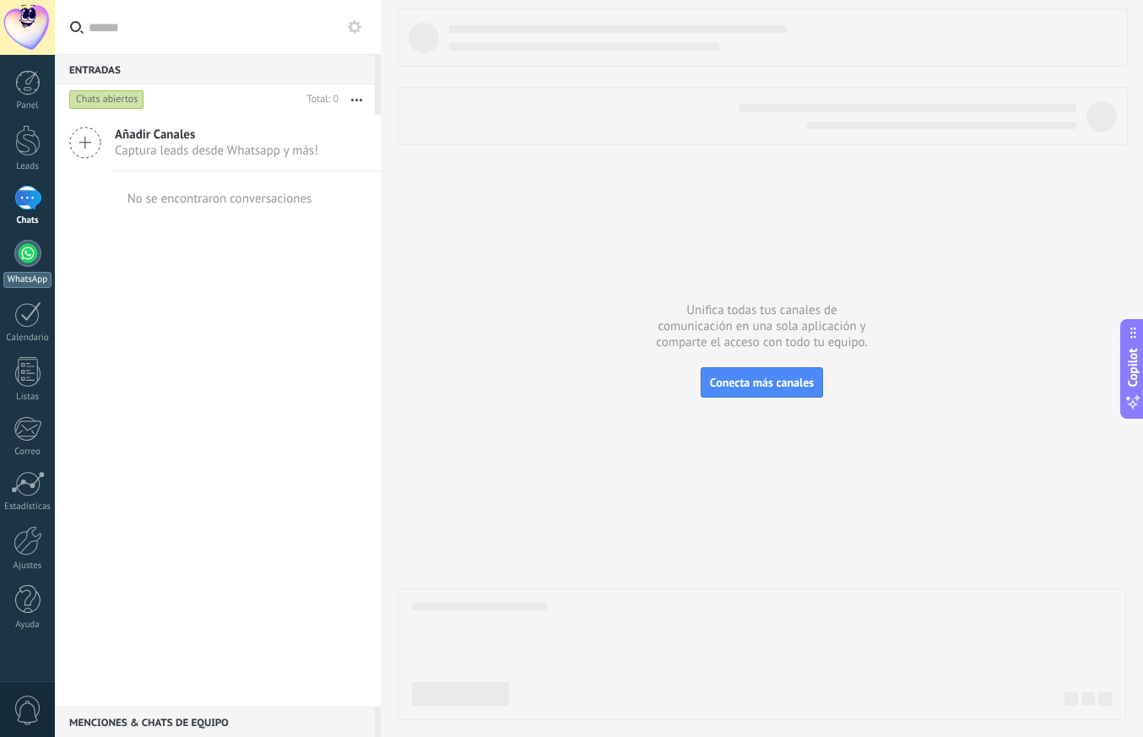
click at [30, 261] on div at bounding box center [27, 253] width 27 height 27
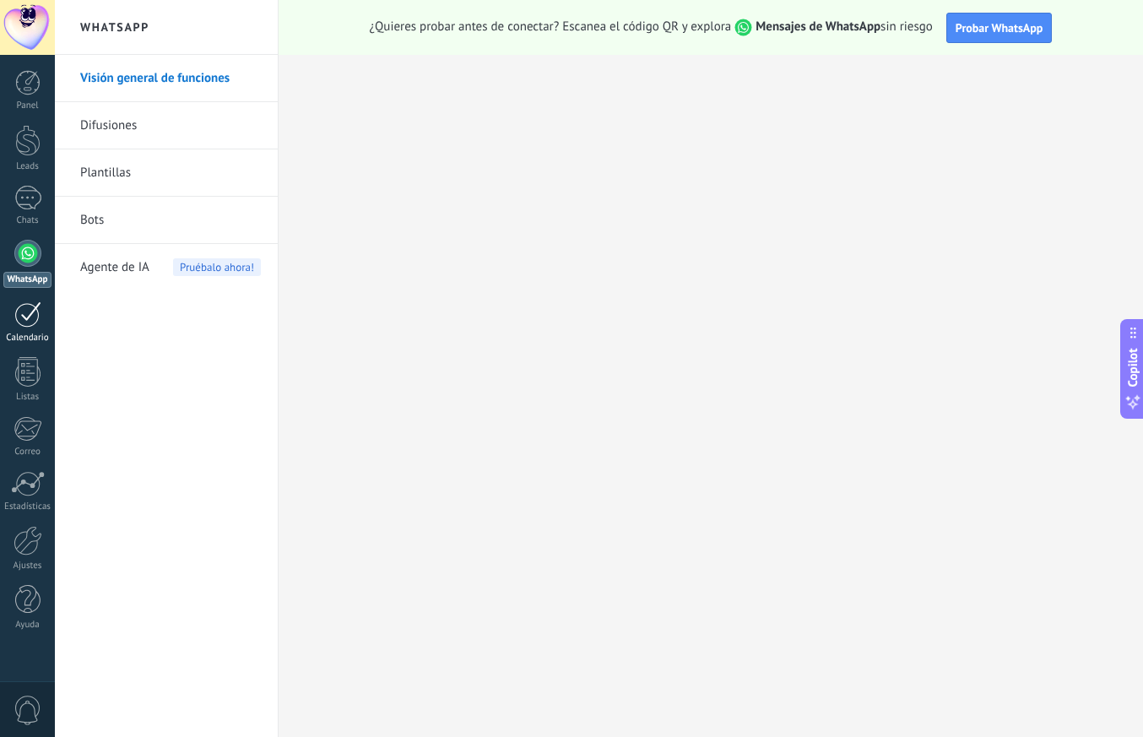
click at [25, 311] on div at bounding box center [27, 314] width 27 height 26
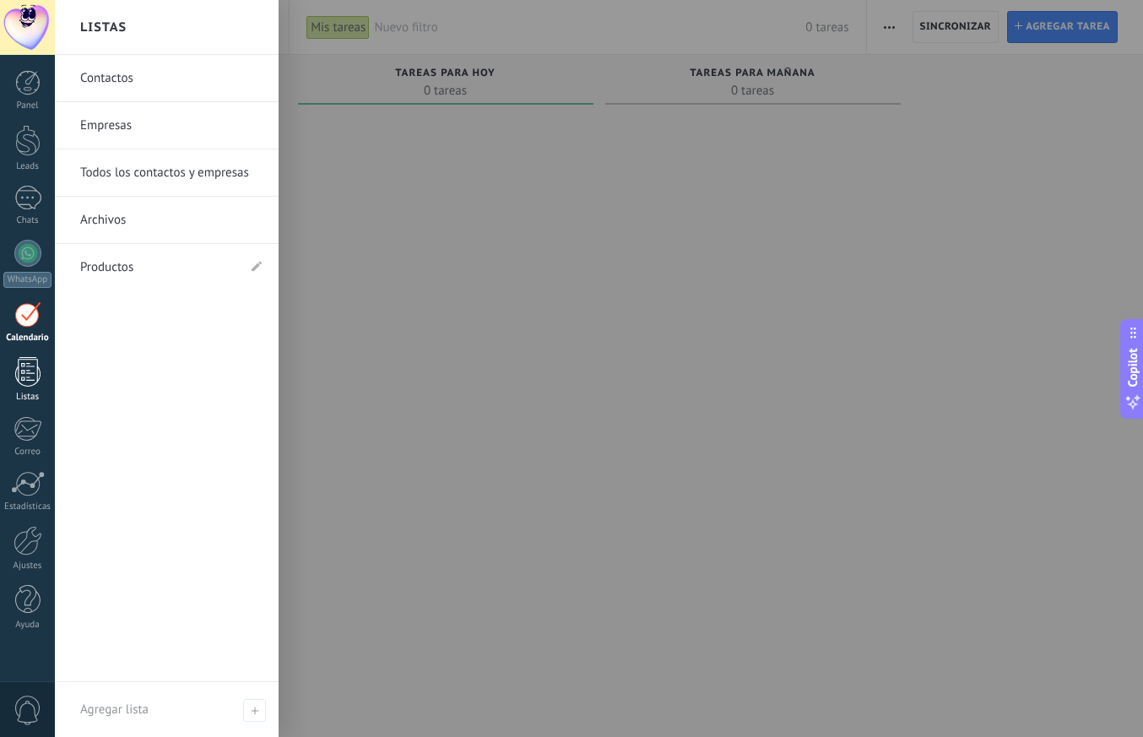
click at [25, 391] on link "Listas" at bounding box center [27, 380] width 55 height 46
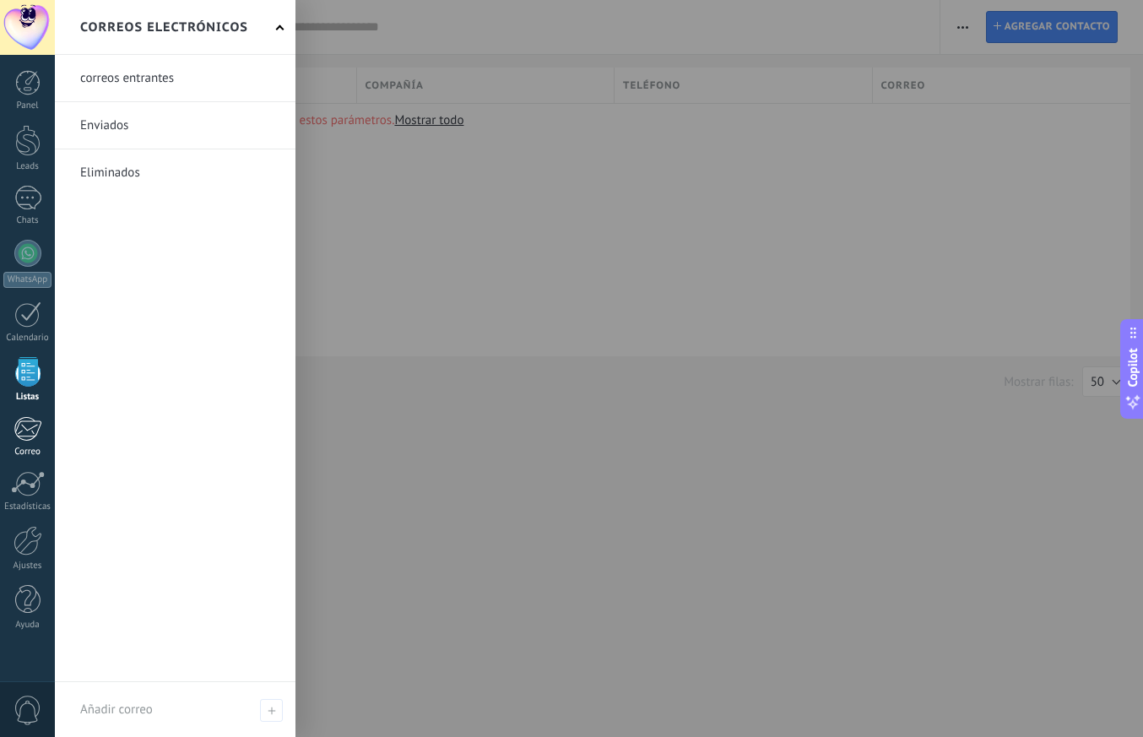
click at [26, 443] on link "Correo" at bounding box center [27, 436] width 55 height 41
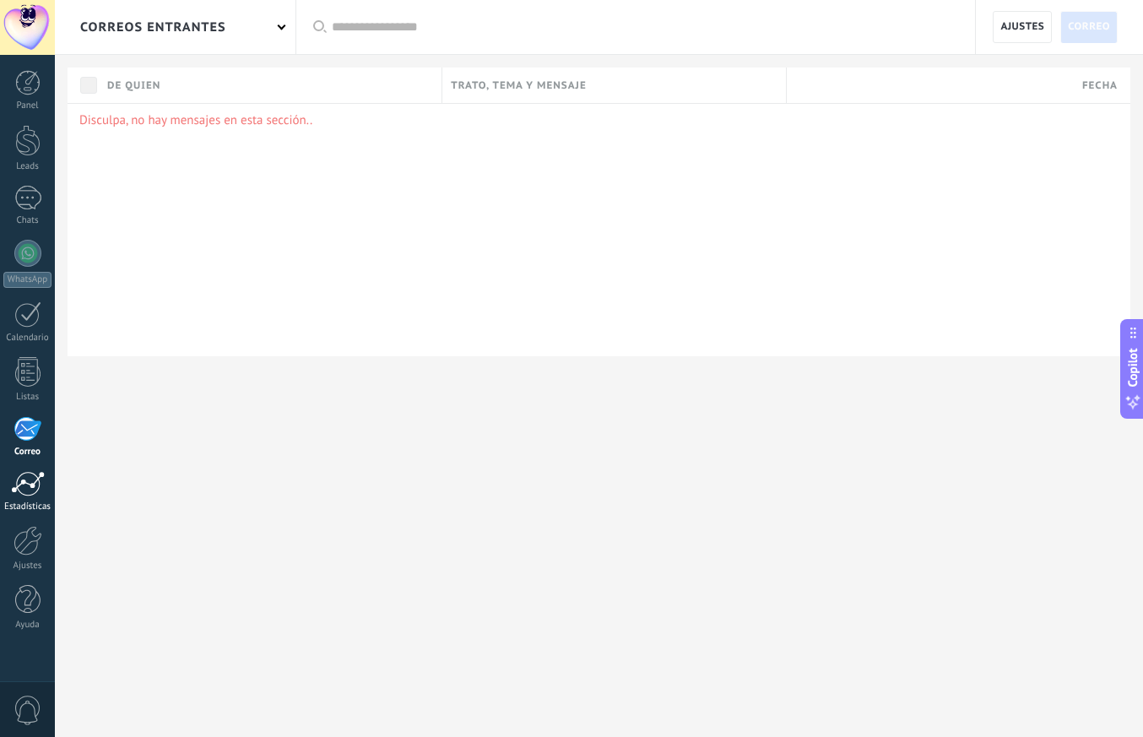
click at [30, 491] on div at bounding box center [28, 483] width 34 height 25
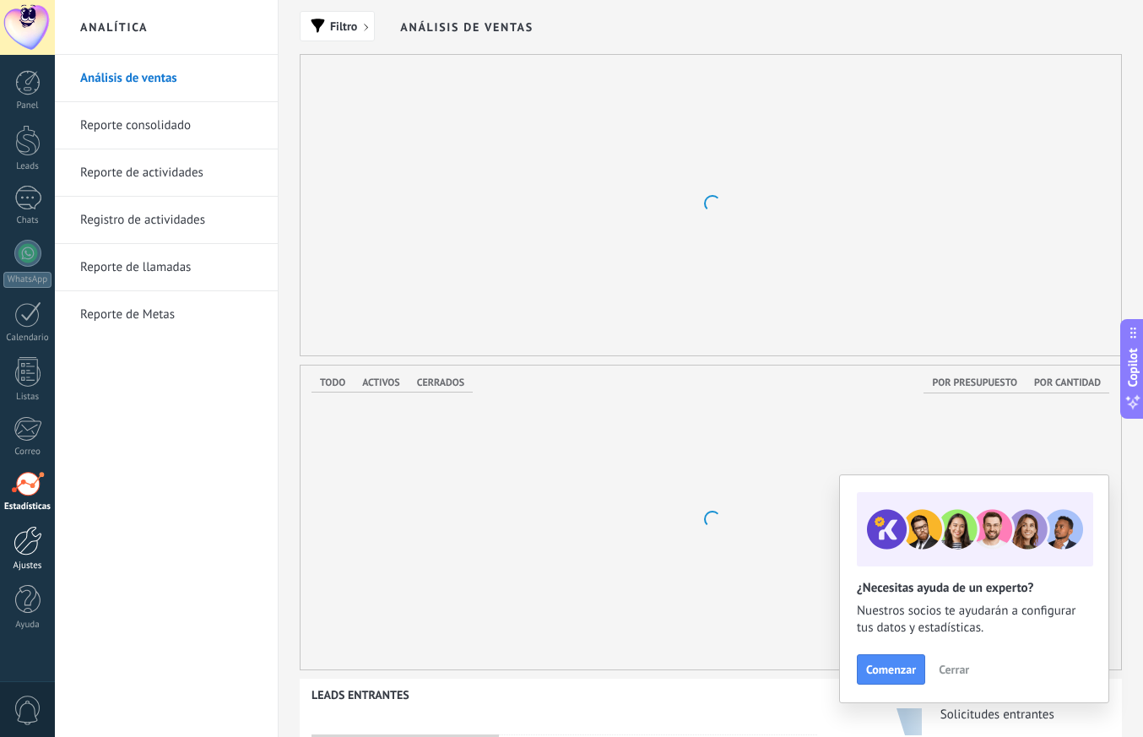
click at [30, 539] on div at bounding box center [28, 541] width 29 height 30
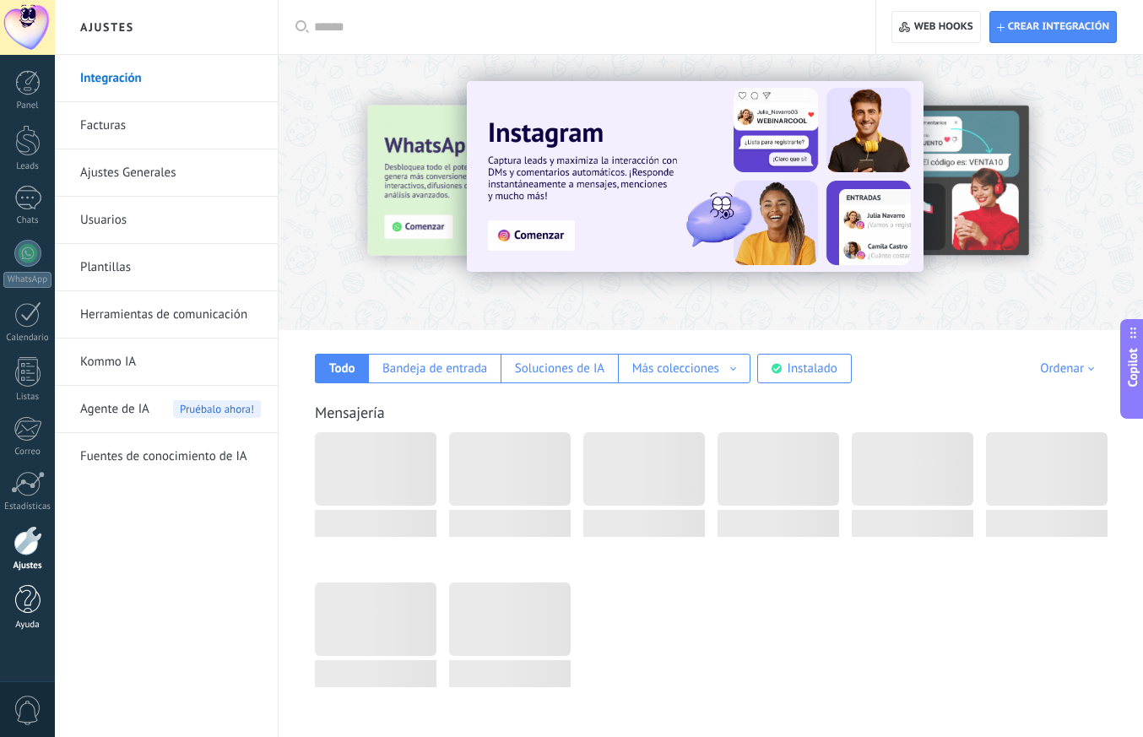
click at [30, 601] on div at bounding box center [27, 600] width 25 height 30
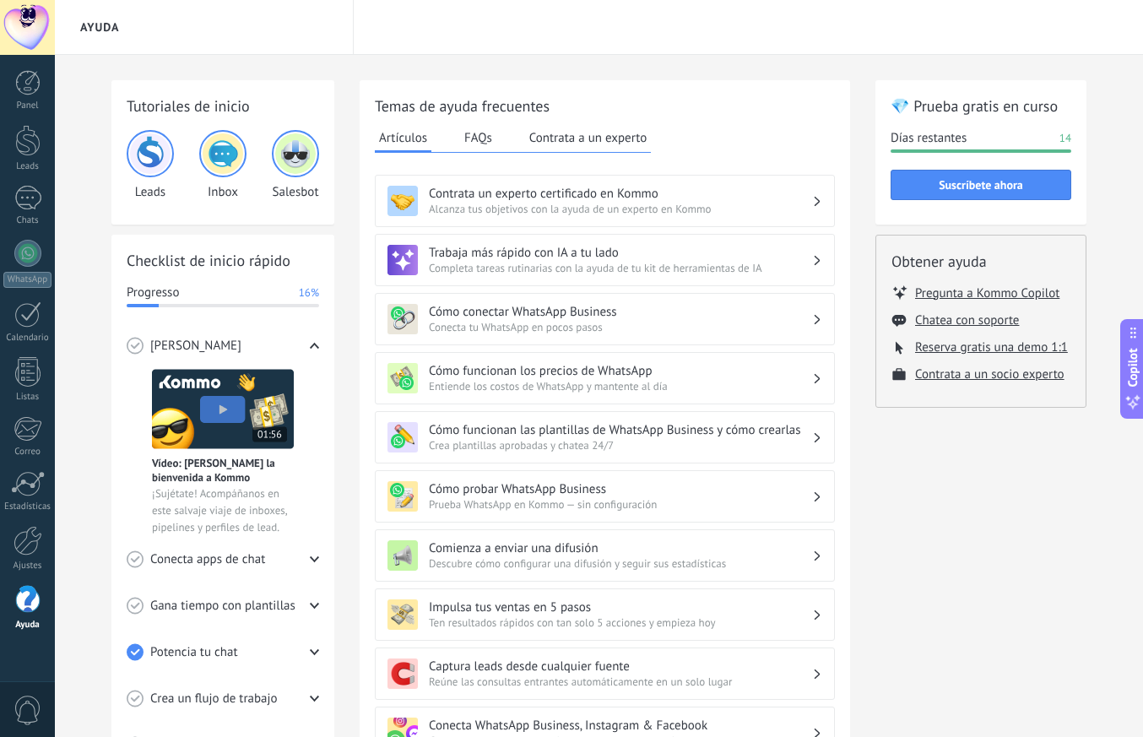
click at [481, 139] on button "FAQs" at bounding box center [478, 137] width 36 height 25
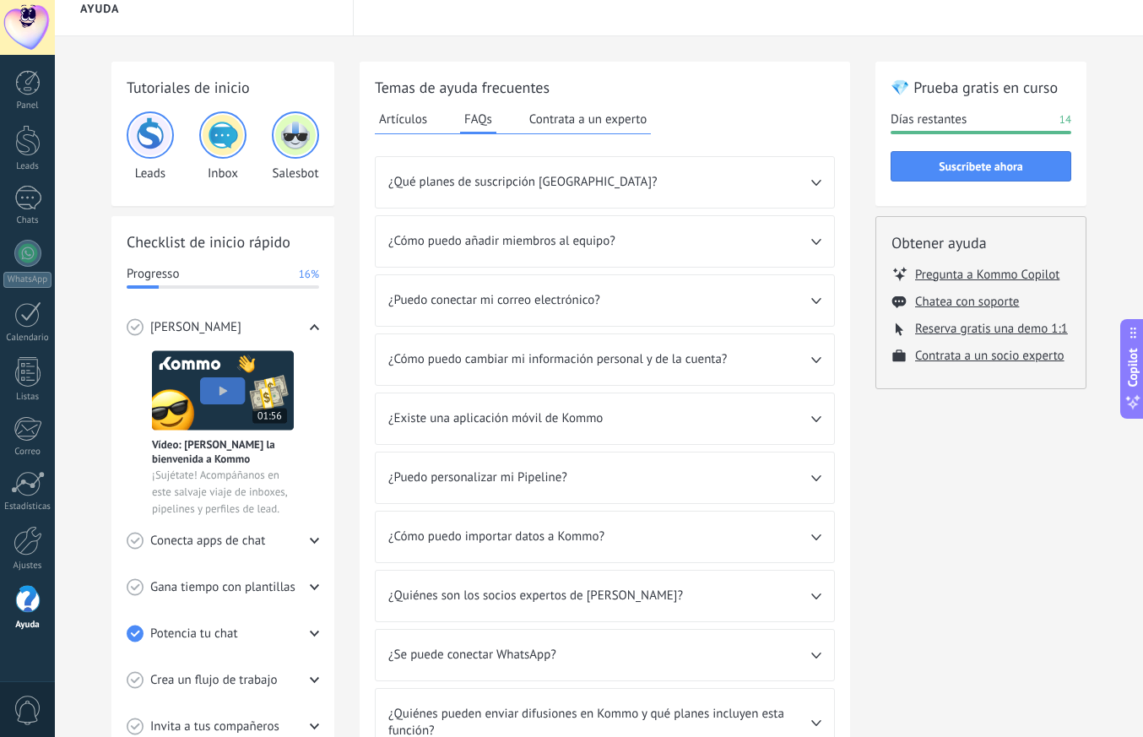
scroll to position [45, 0]
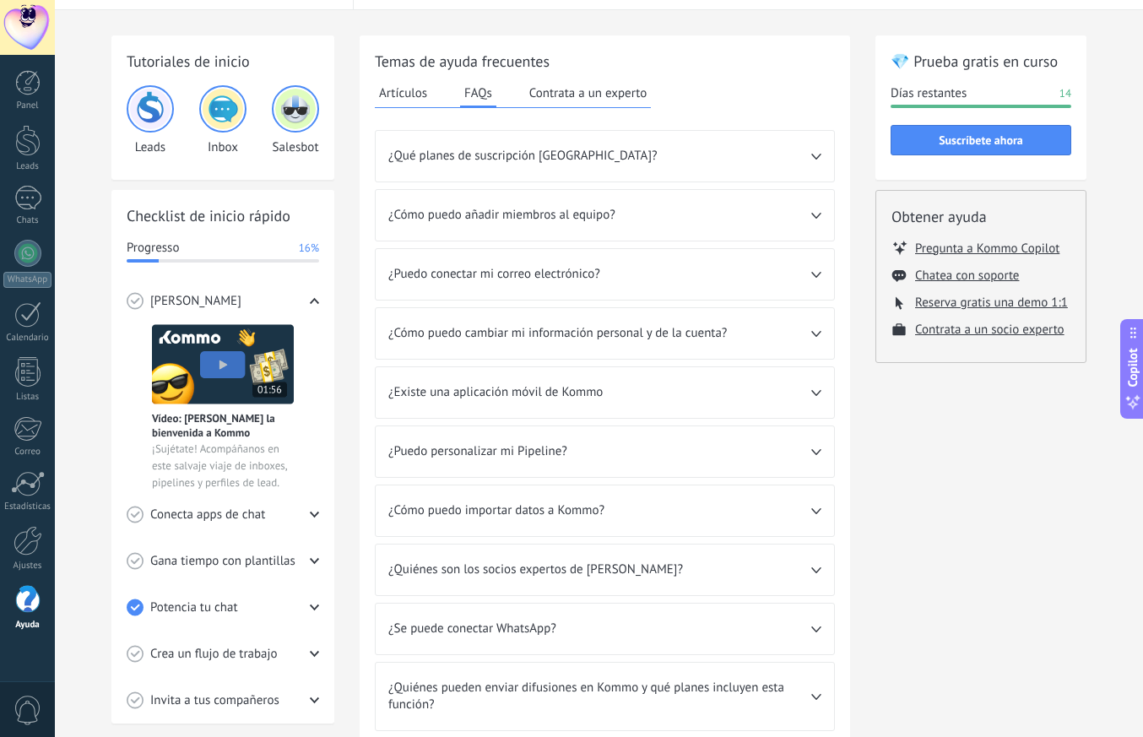
click at [602, 397] on span "¿Existe una aplicación móvil de Kommo" at bounding box center [599, 392] width 423 height 17
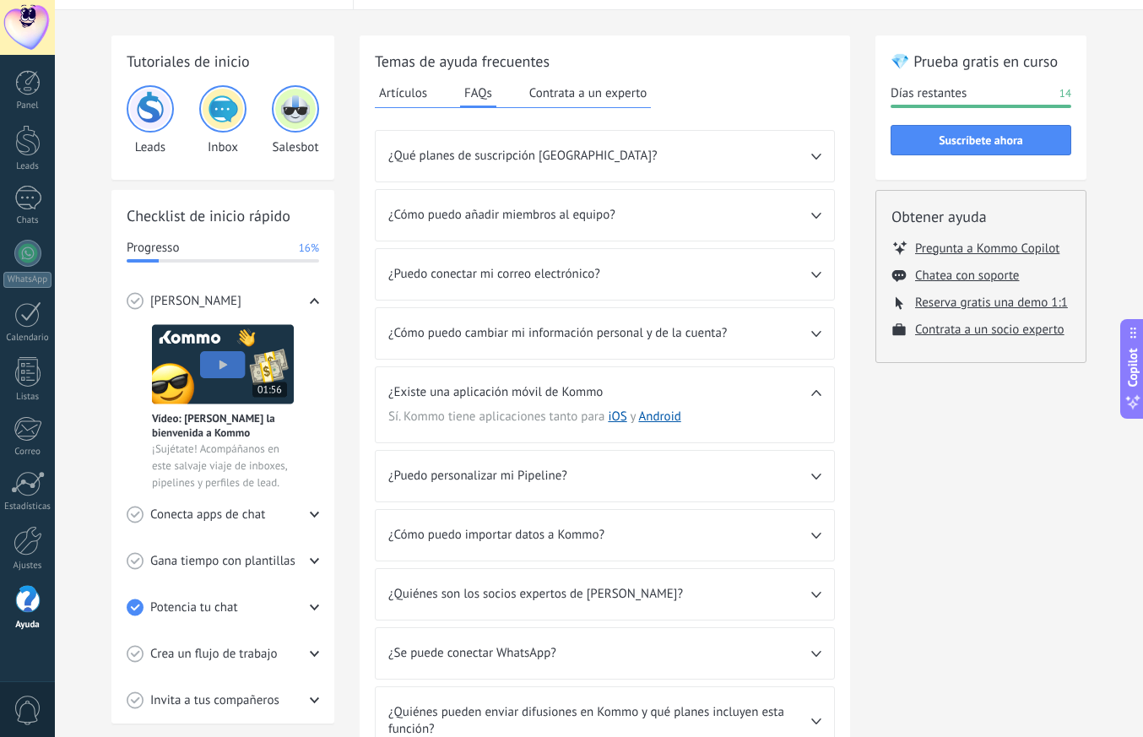
click at [564, 485] on div "¿Puedo personalizar mi Pipeline?" at bounding box center [605, 476] width 459 height 51
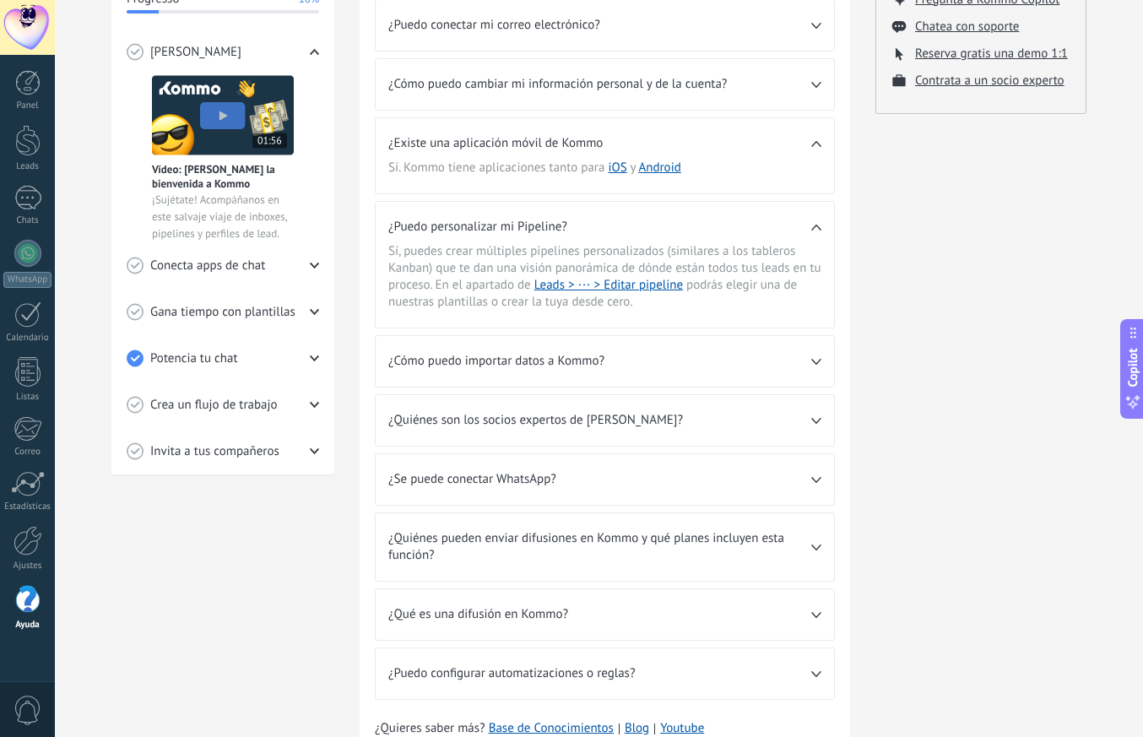
scroll to position [321, 0]
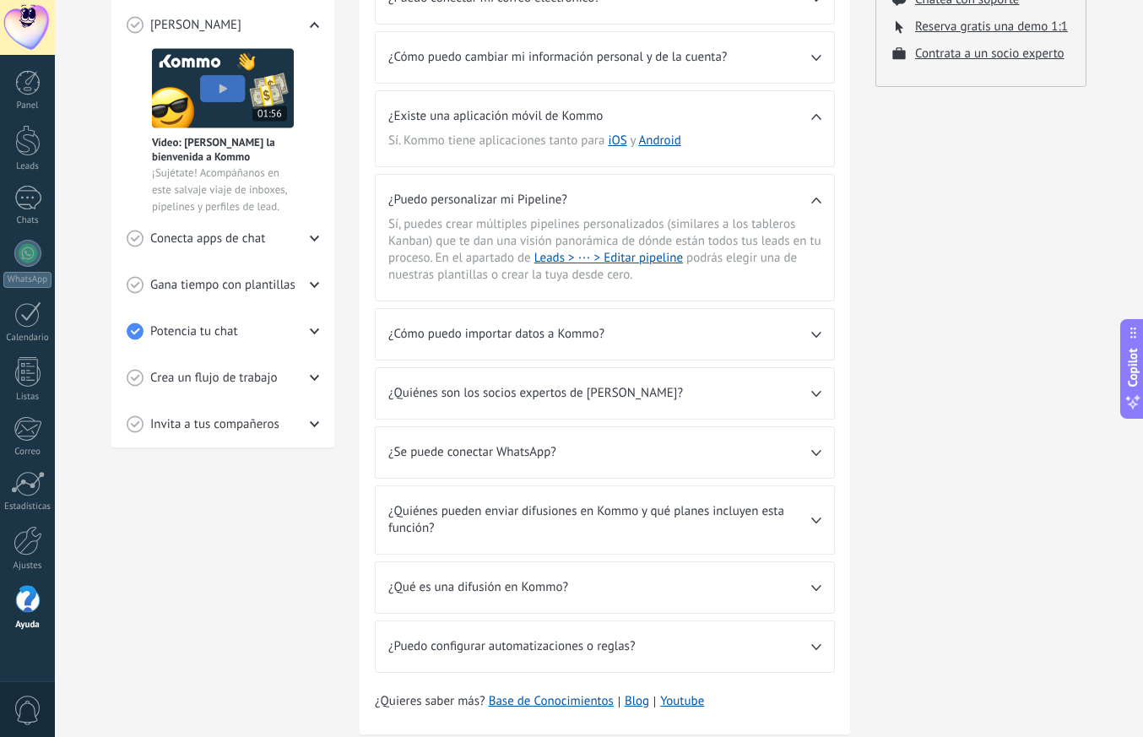
click at [556, 463] on div "¿Se puede conectar WhatsApp?" at bounding box center [605, 452] width 459 height 51
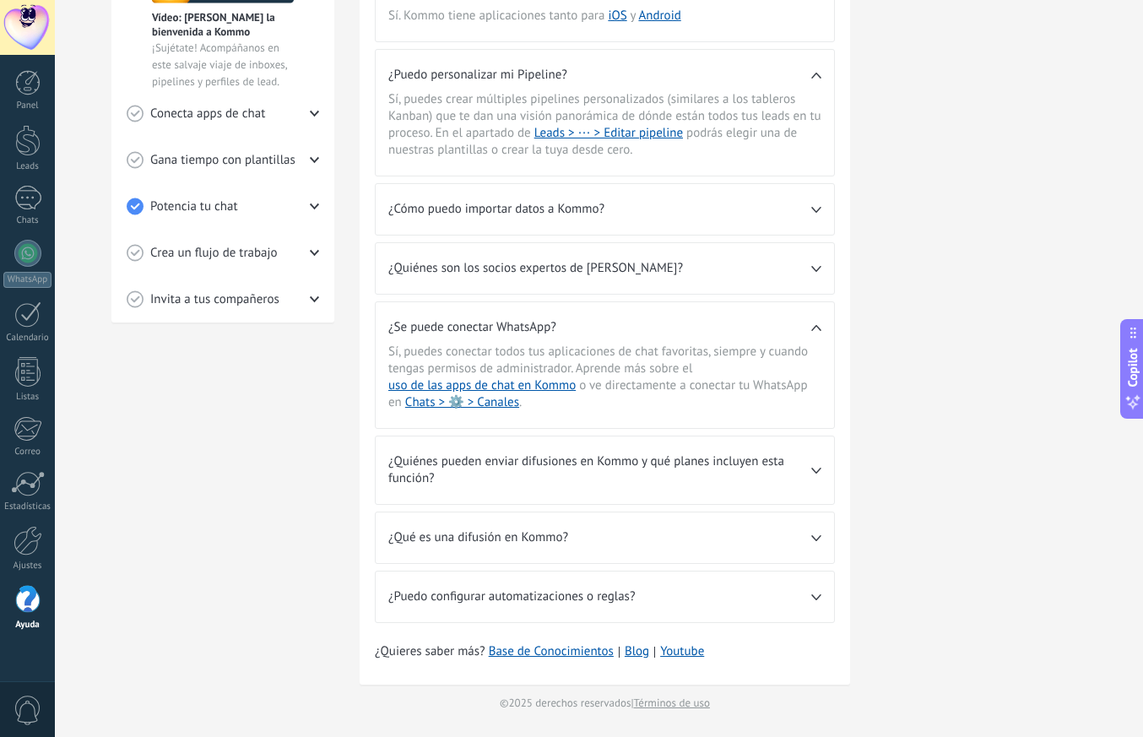
scroll to position [446, 0]
click at [574, 538] on span "¿Qué es una difusión en Kommo?" at bounding box center [599, 537] width 423 height 17
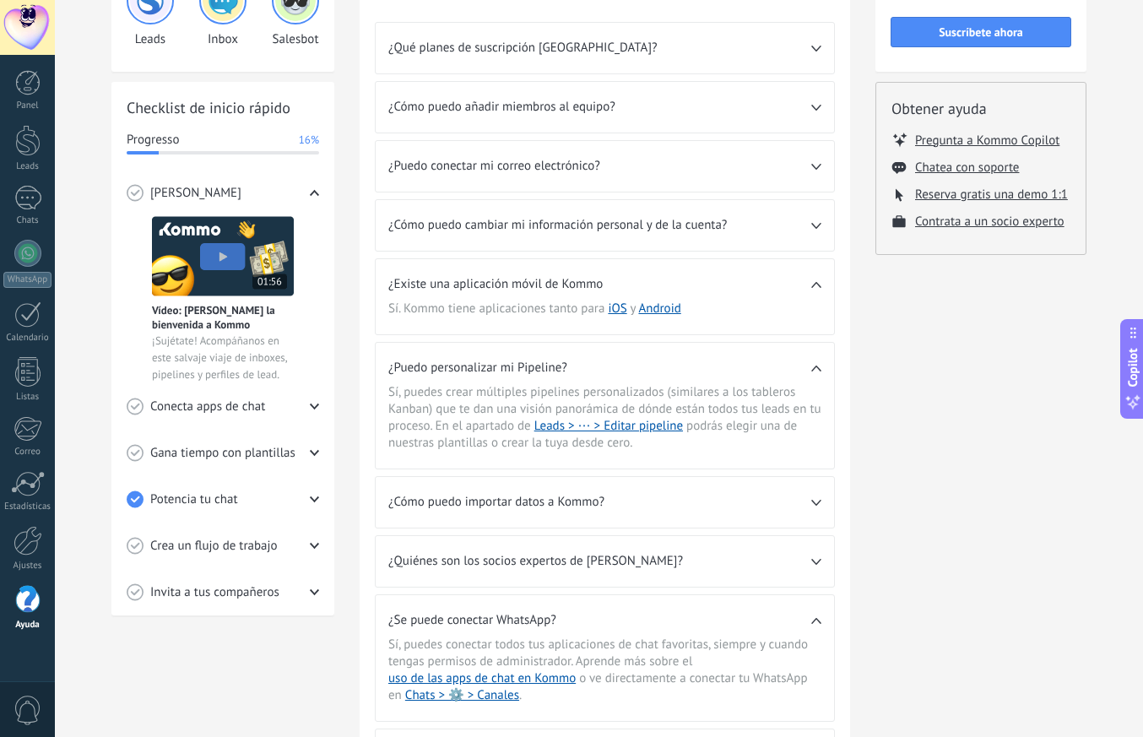
scroll to position [164, 0]
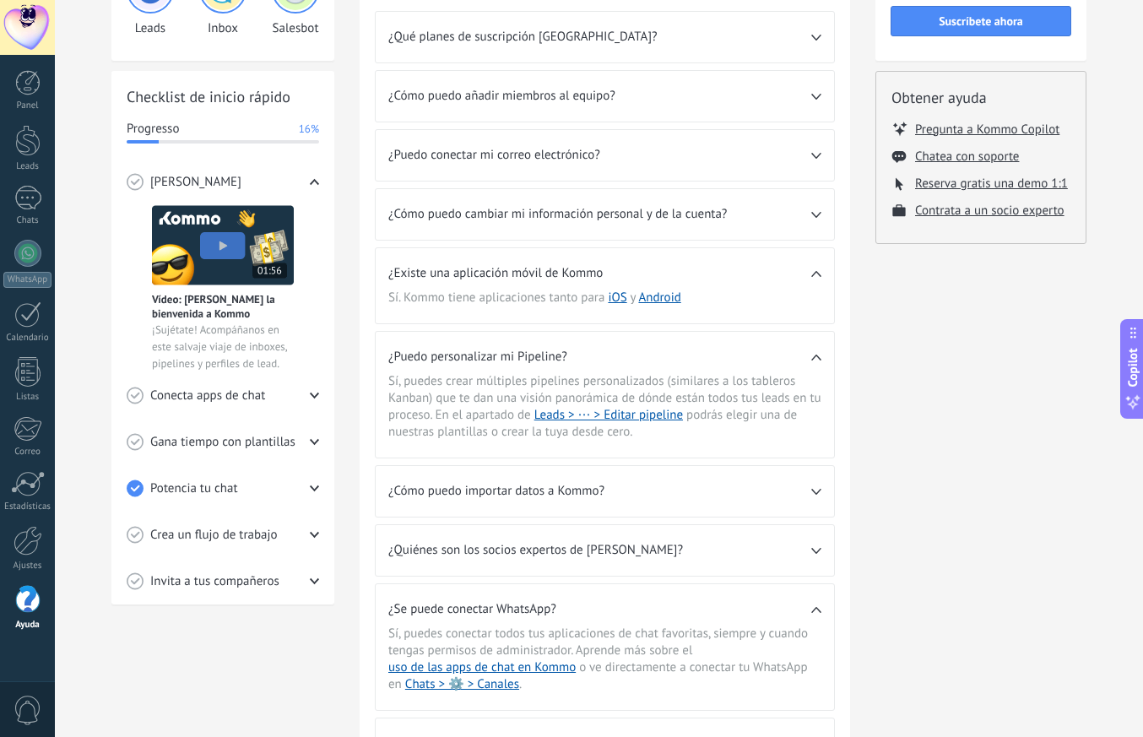
click at [234, 397] on span "Conecta apps de chat" at bounding box center [207, 396] width 115 height 17
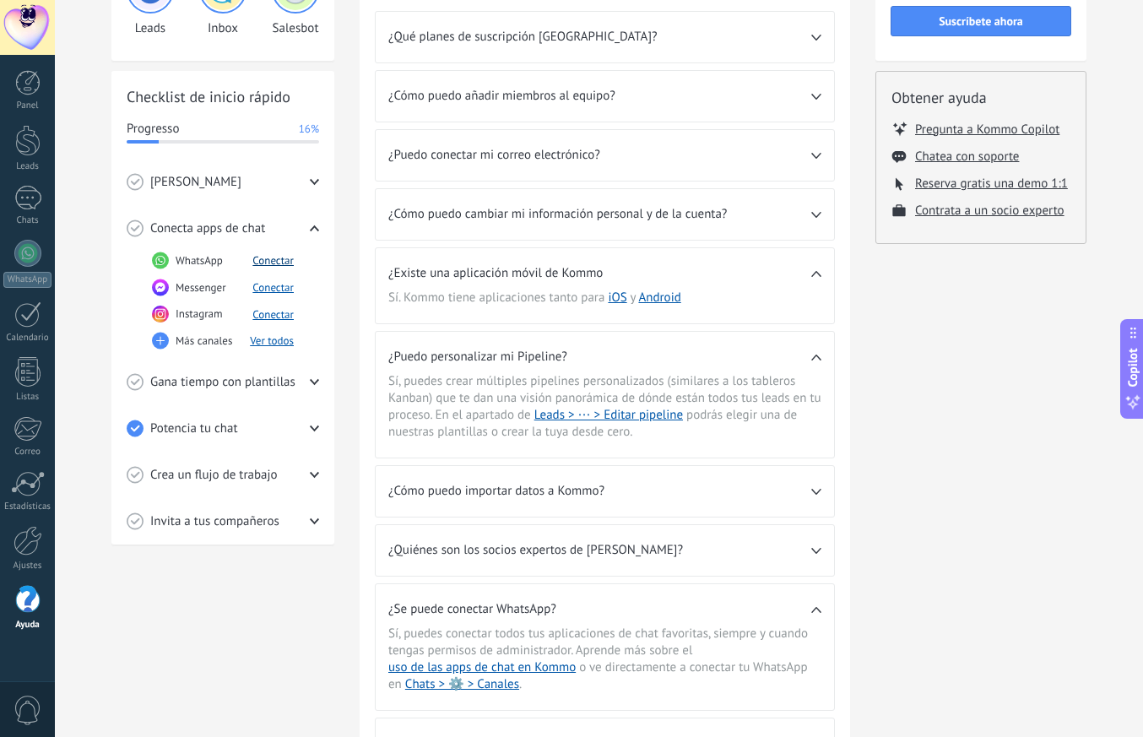
click at [269, 262] on button "Conectar" at bounding box center [273, 260] width 41 height 14
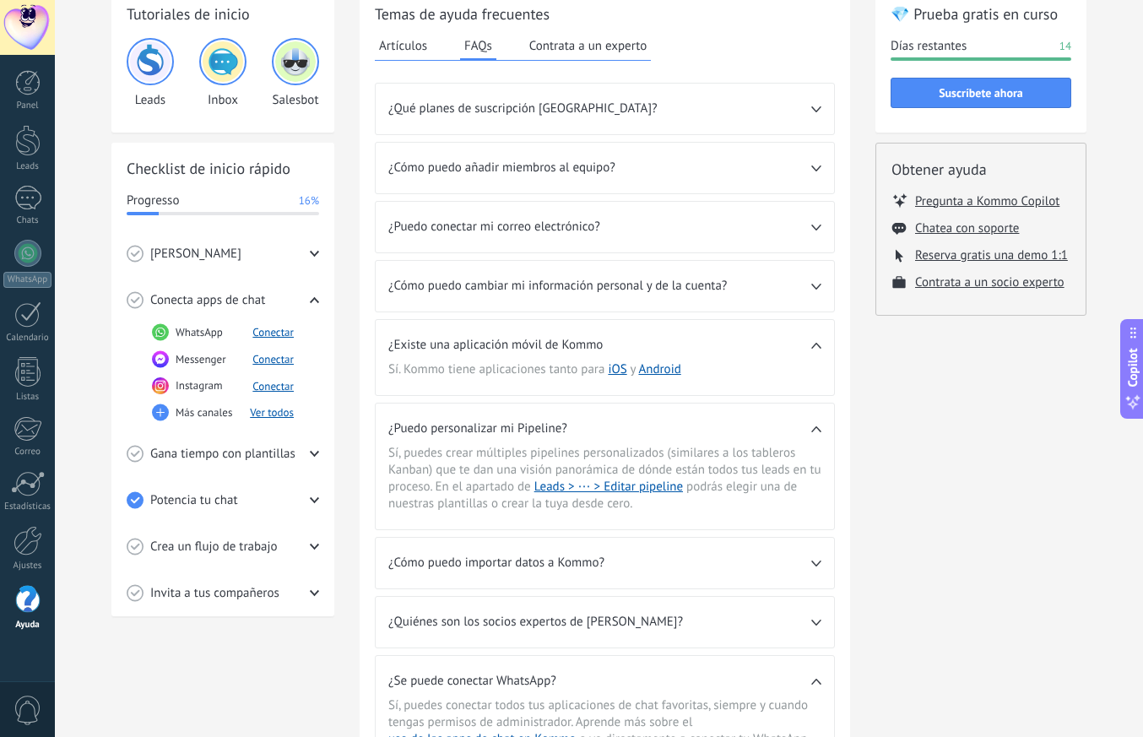
scroll to position [102, 0]
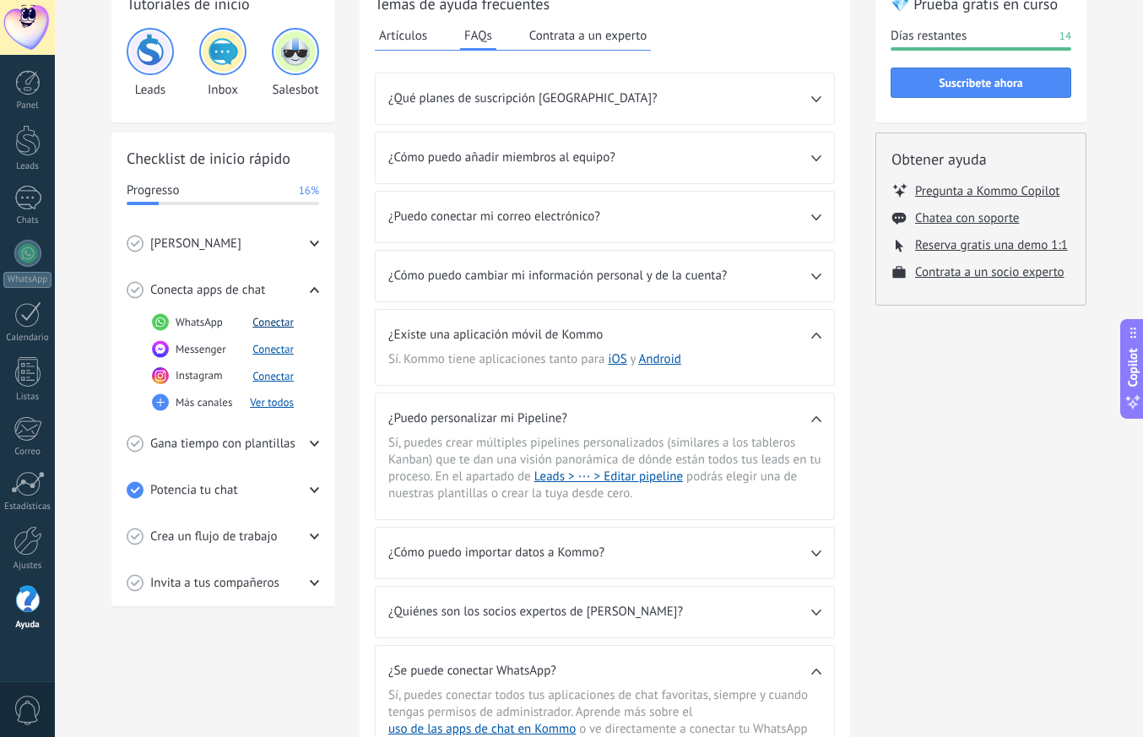
click at [259, 322] on button "Conectar" at bounding box center [273, 322] width 41 height 14
click at [263, 405] on button "Ver todos" at bounding box center [272, 402] width 44 height 14
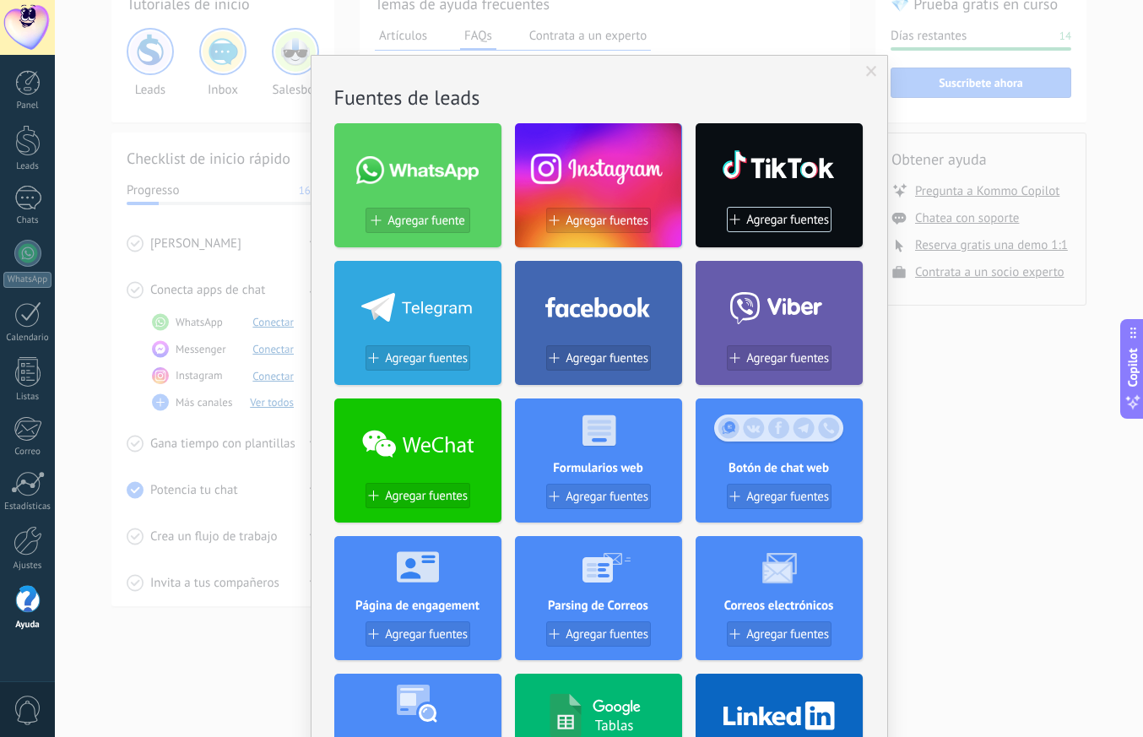
scroll to position [0, 0]
click at [432, 225] on span "Agregar fuente" at bounding box center [426, 221] width 77 height 14
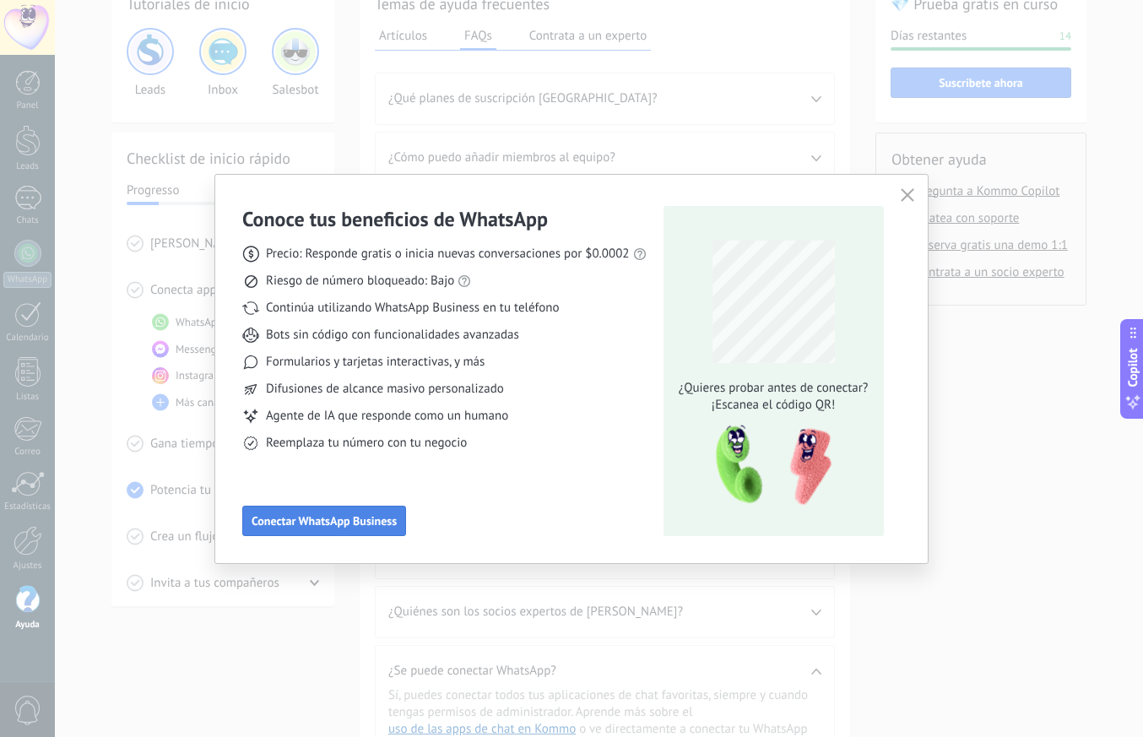
click at [350, 524] on span "Conectar WhatsApp Business" at bounding box center [324, 521] width 145 height 12
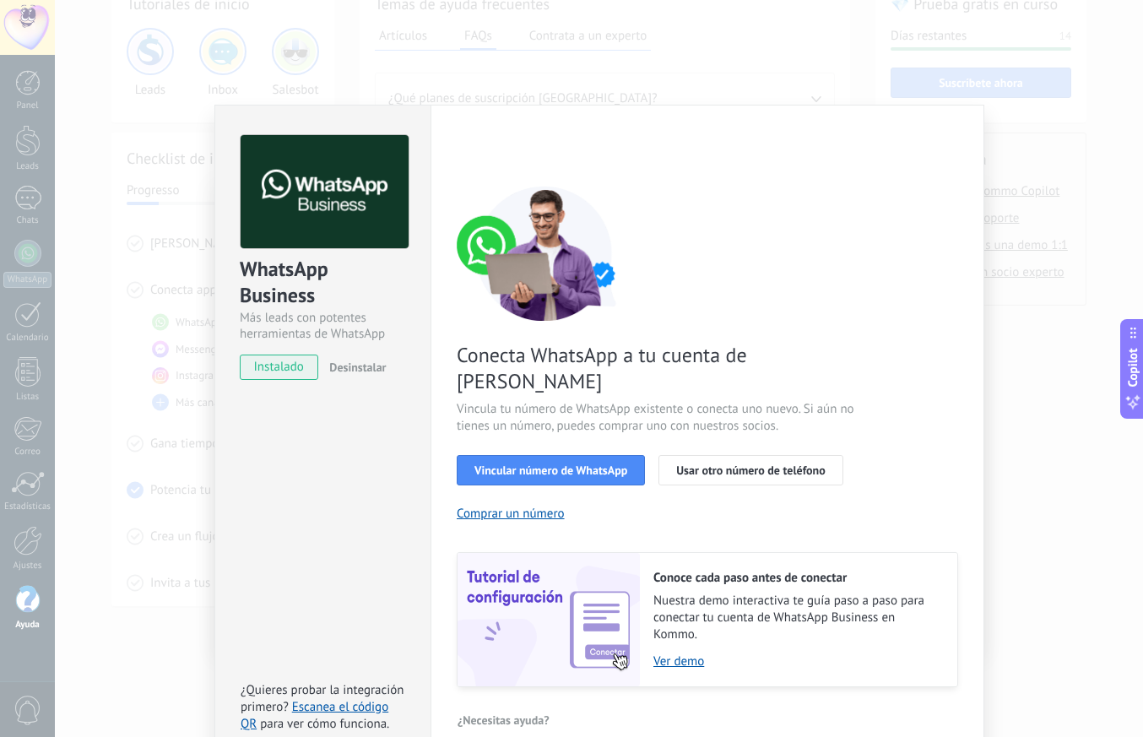
scroll to position [12, 0]
click at [700, 465] on span "Usar otro número de teléfono" at bounding box center [750, 471] width 149 height 12
click at [1036, 341] on div "WhatsApp Business Más leads con potentes herramientas de WhatsApp instalado Des…" at bounding box center [599, 368] width 1089 height 737
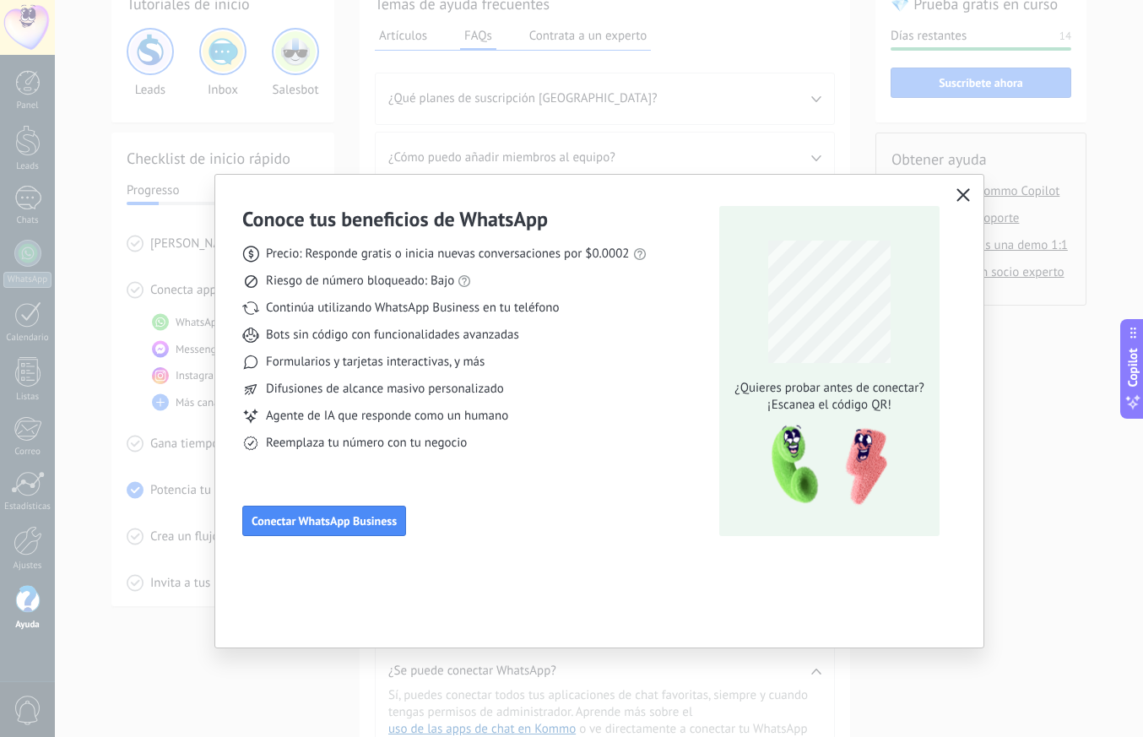
click at [966, 193] on use "button" at bounding box center [964, 194] width 13 height 13
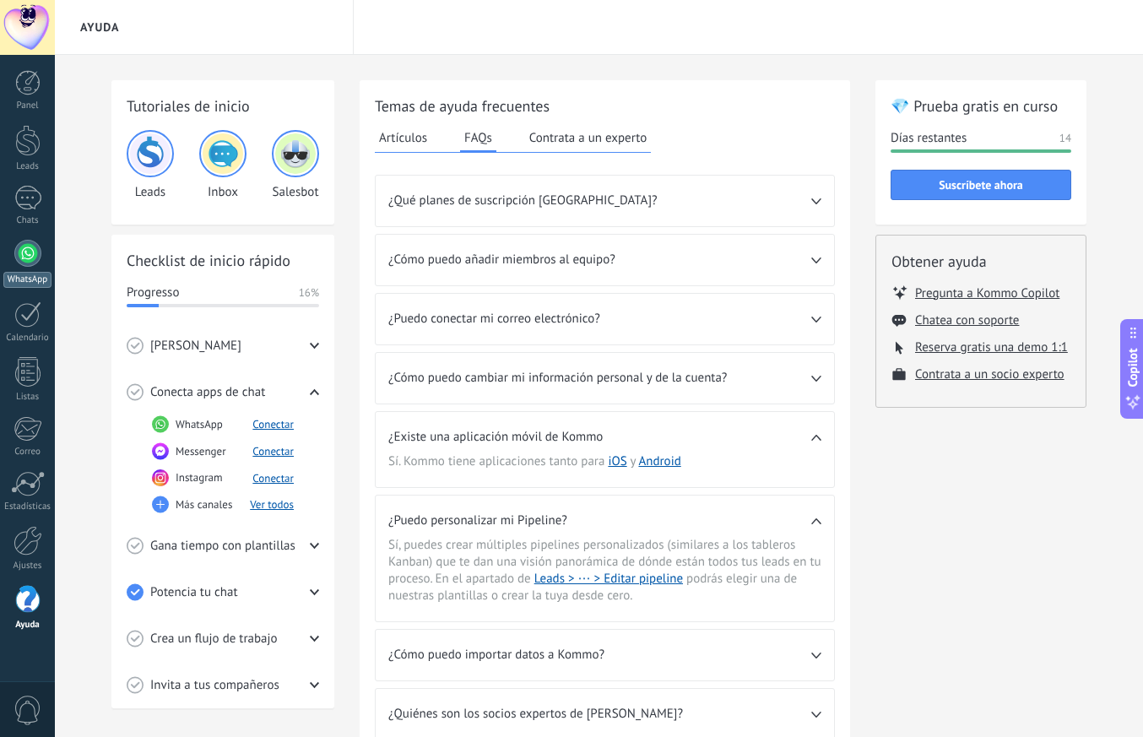
click at [24, 259] on div at bounding box center [27, 253] width 27 height 27
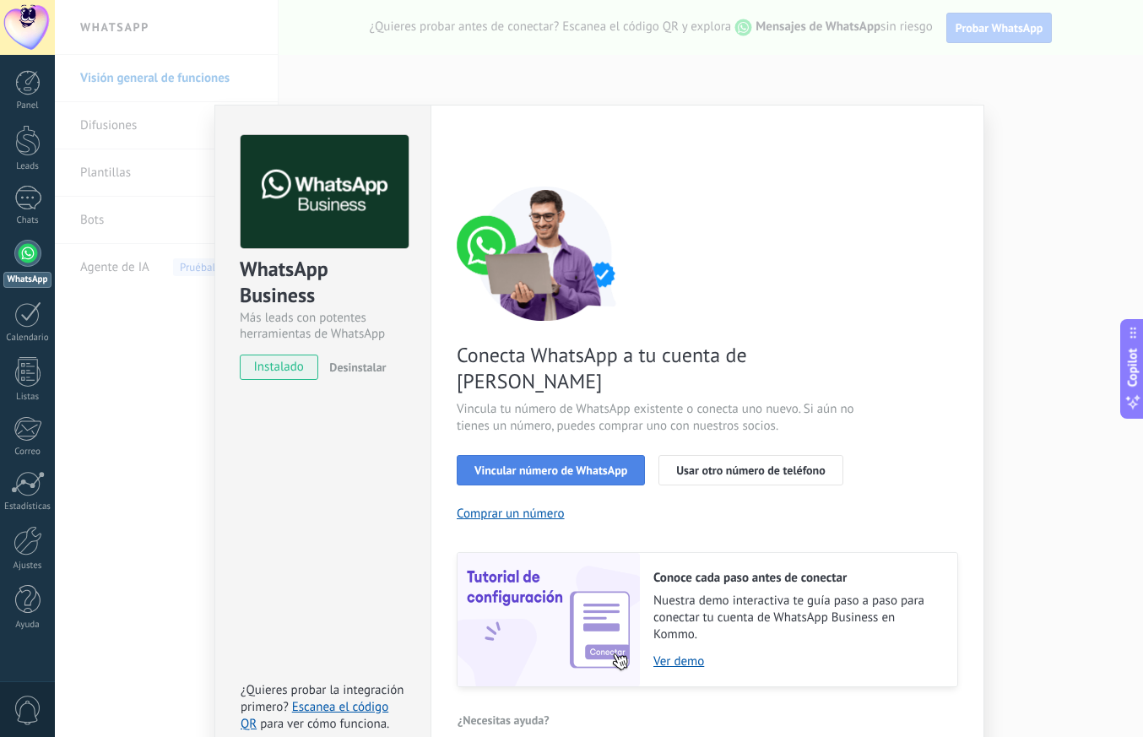
scroll to position [12, 0]
click at [541, 465] on span "Vincular número de WhatsApp" at bounding box center [551, 471] width 153 height 12
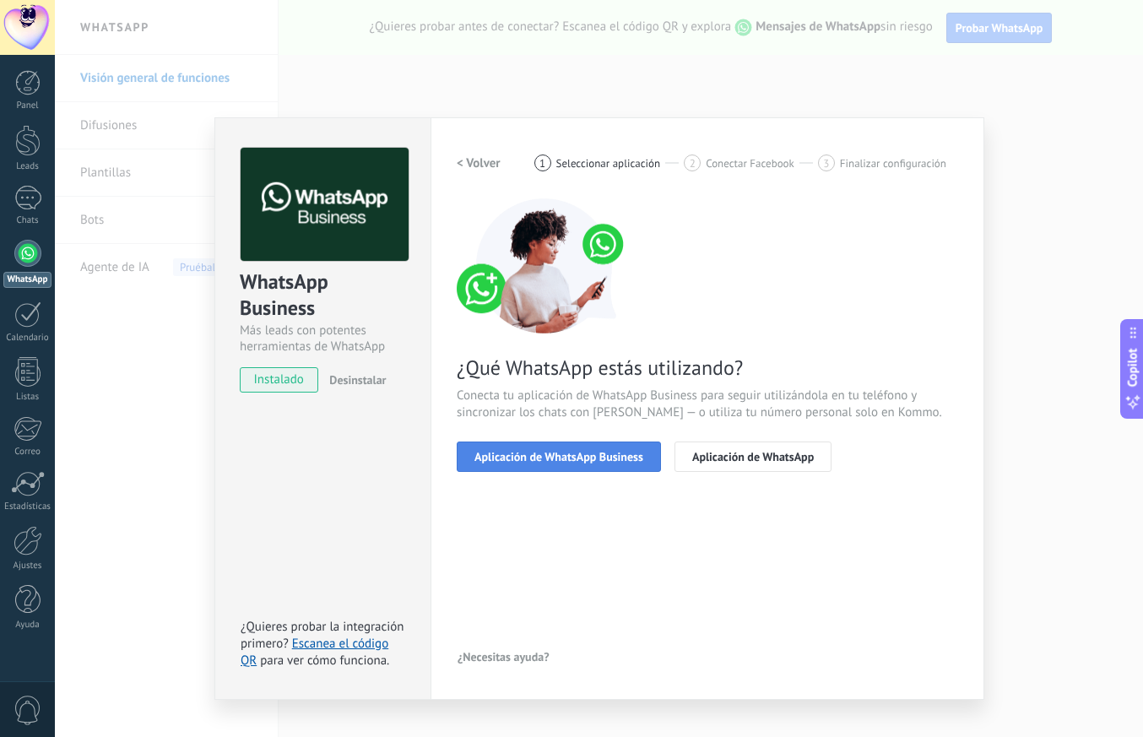
click at [533, 458] on span "Aplicación de WhatsApp Business" at bounding box center [559, 457] width 169 height 12
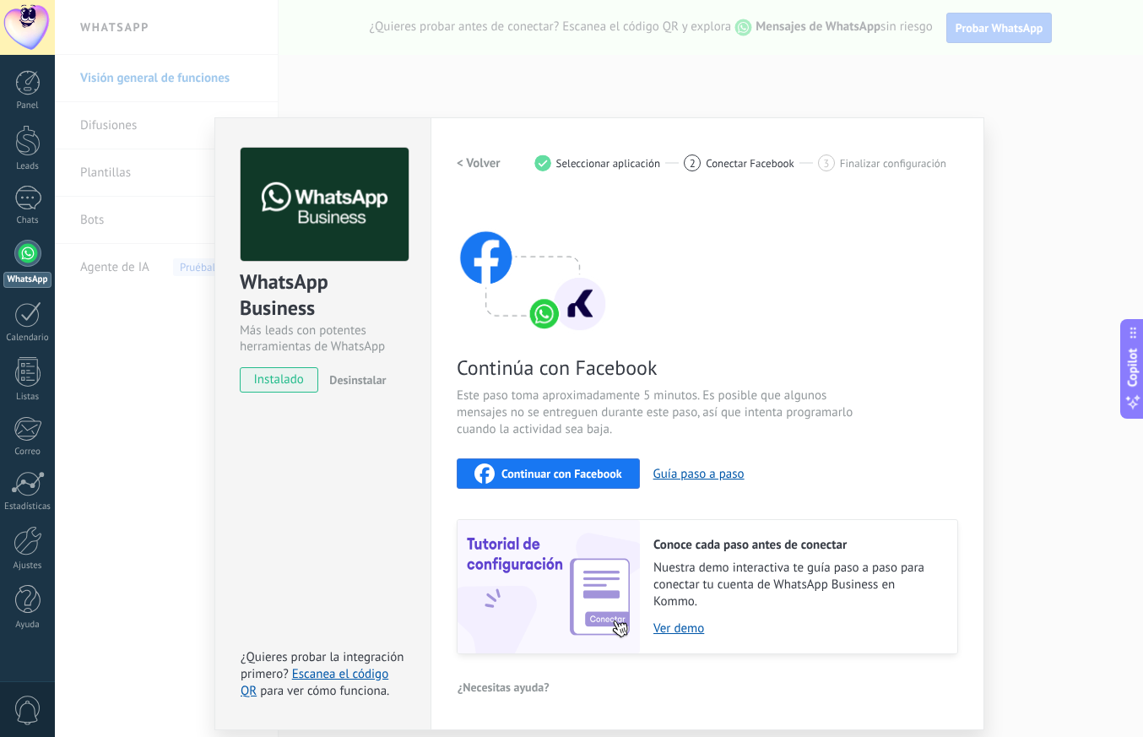
click at [485, 166] on h2 "< Volver" at bounding box center [479, 163] width 44 height 16
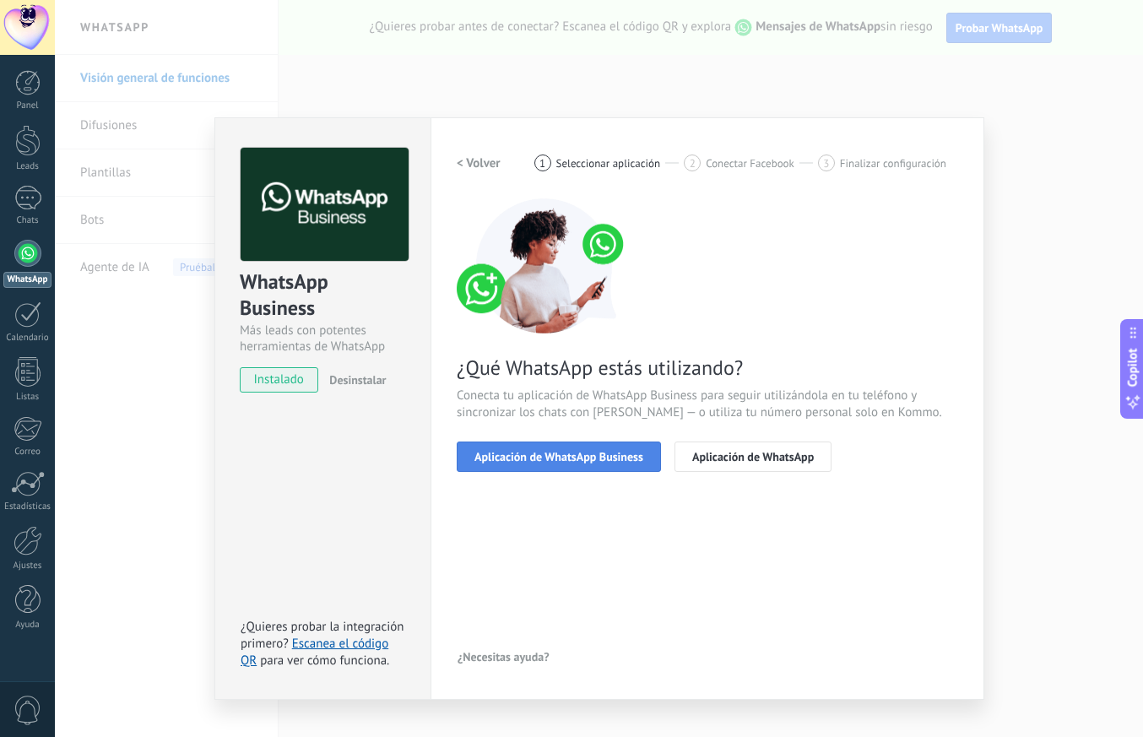
click at [543, 451] on span "Aplicación de WhatsApp Business" at bounding box center [559, 457] width 169 height 12
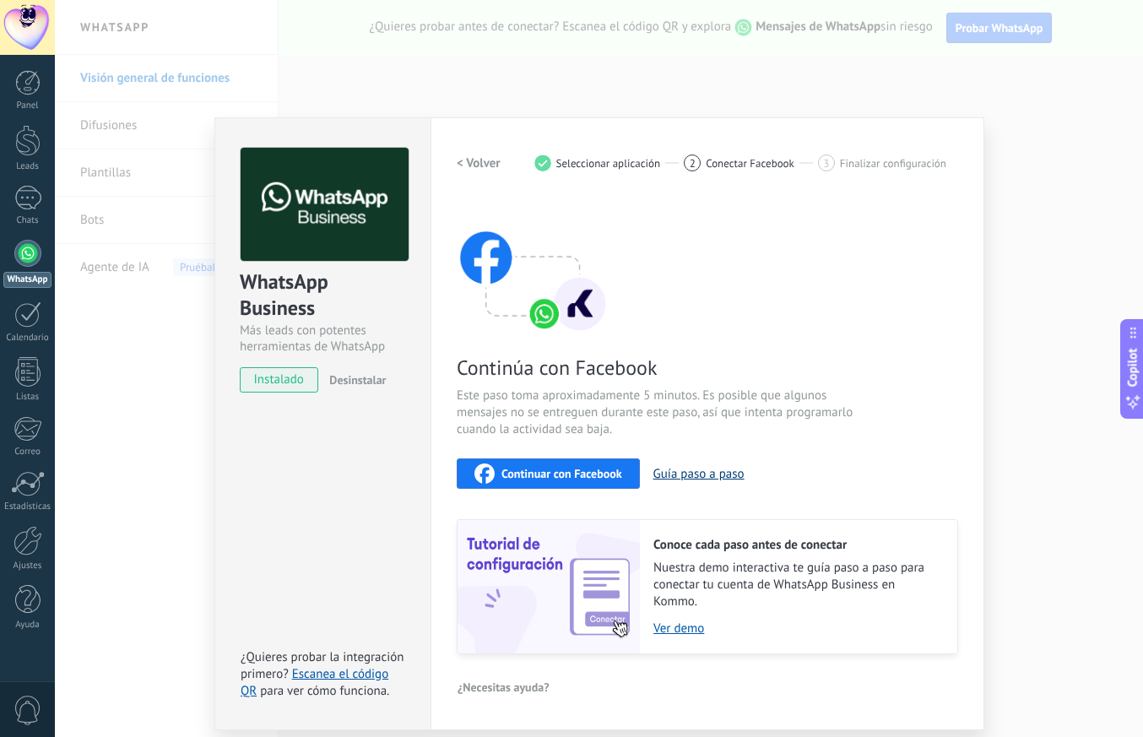
click at [698, 469] on button "Guía paso a paso" at bounding box center [699, 474] width 91 height 16
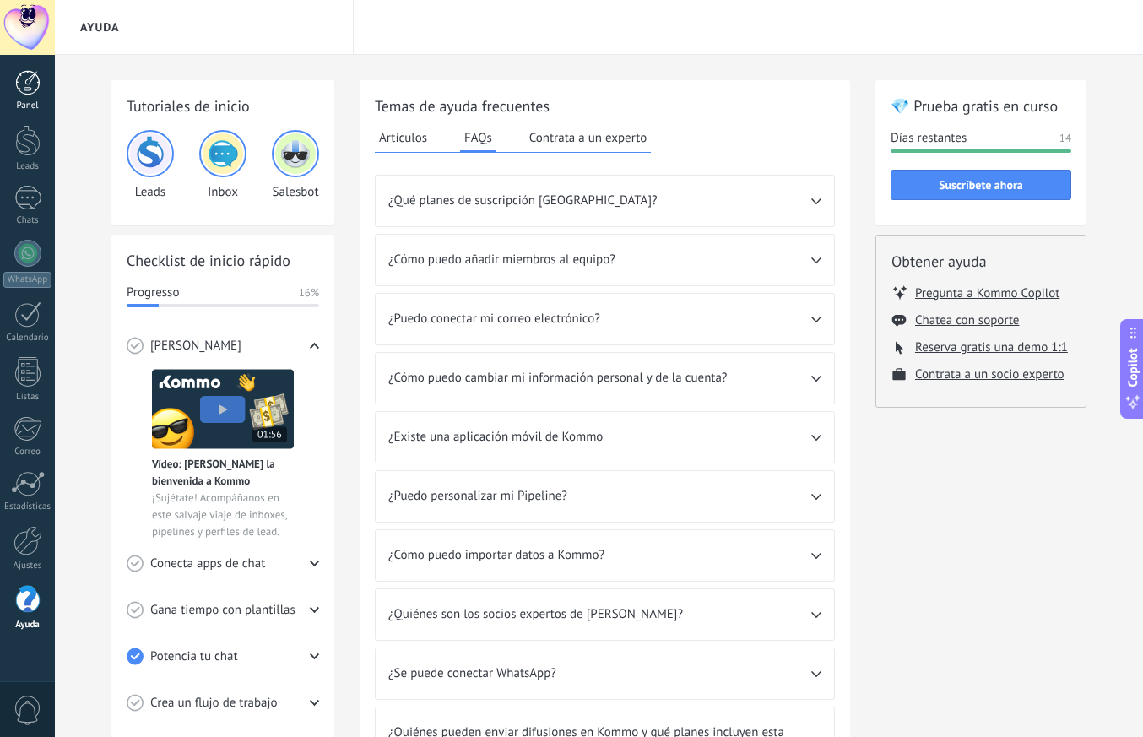
click at [36, 86] on div at bounding box center [27, 82] width 25 height 25
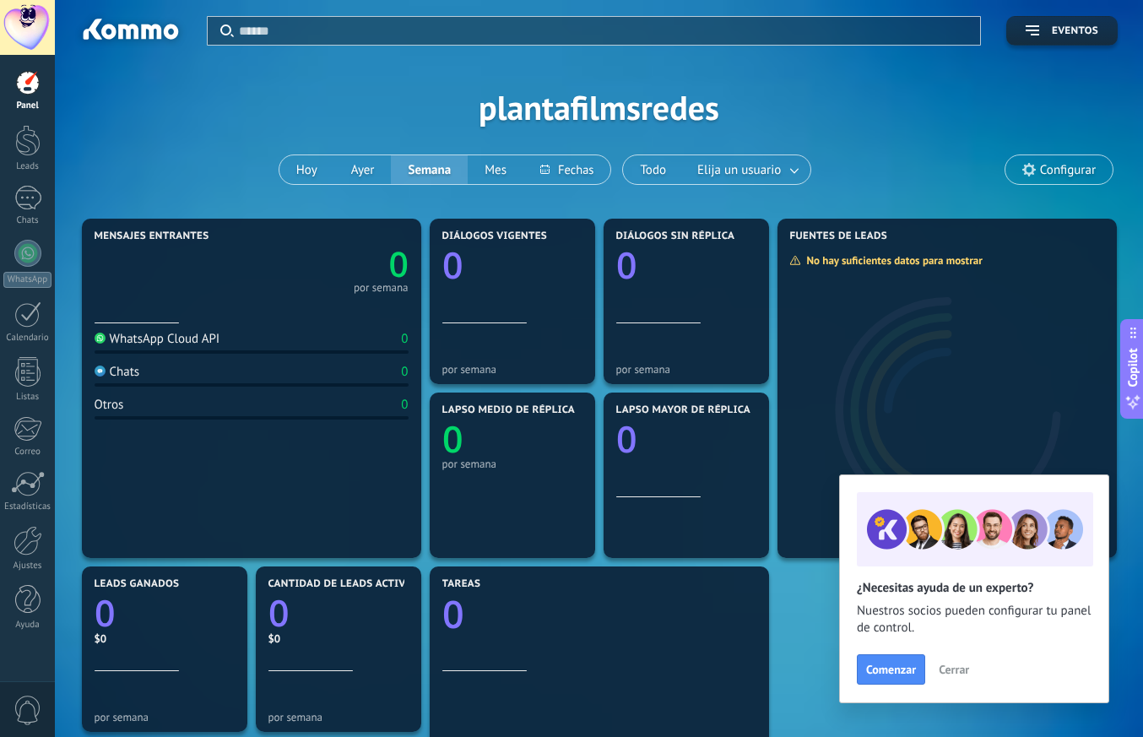
click at [38, 42] on div at bounding box center [27, 27] width 55 height 55
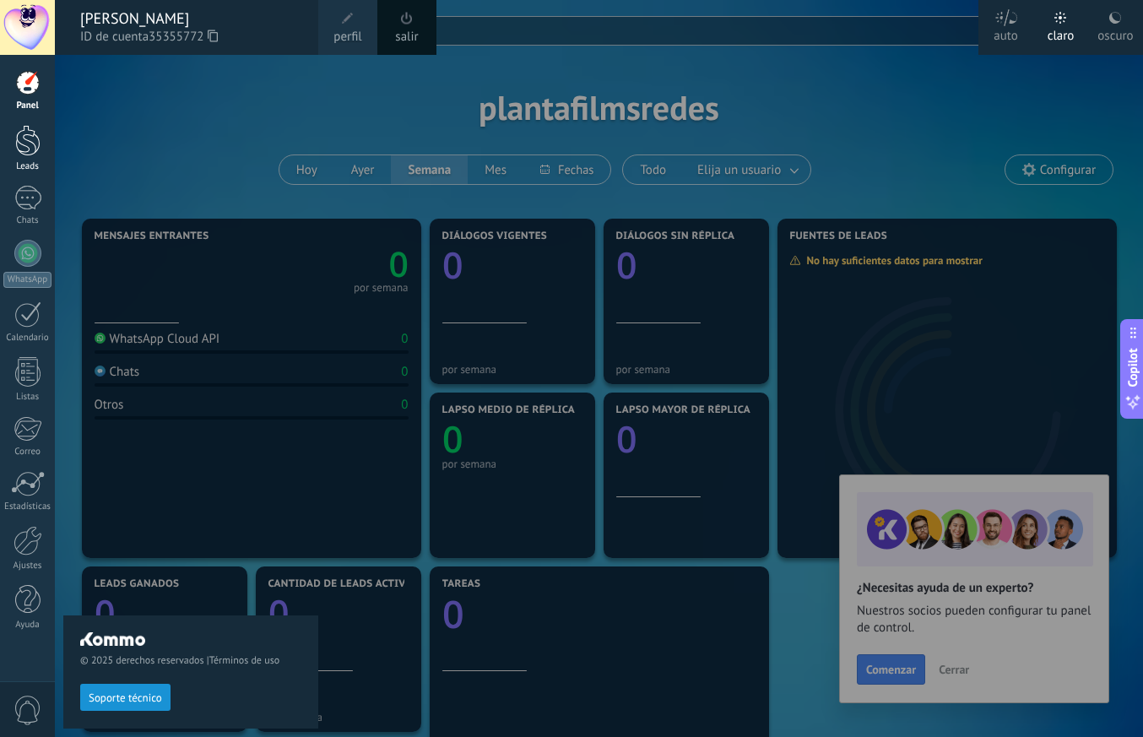
click at [29, 141] on div at bounding box center [27, 140] width 25 height 31
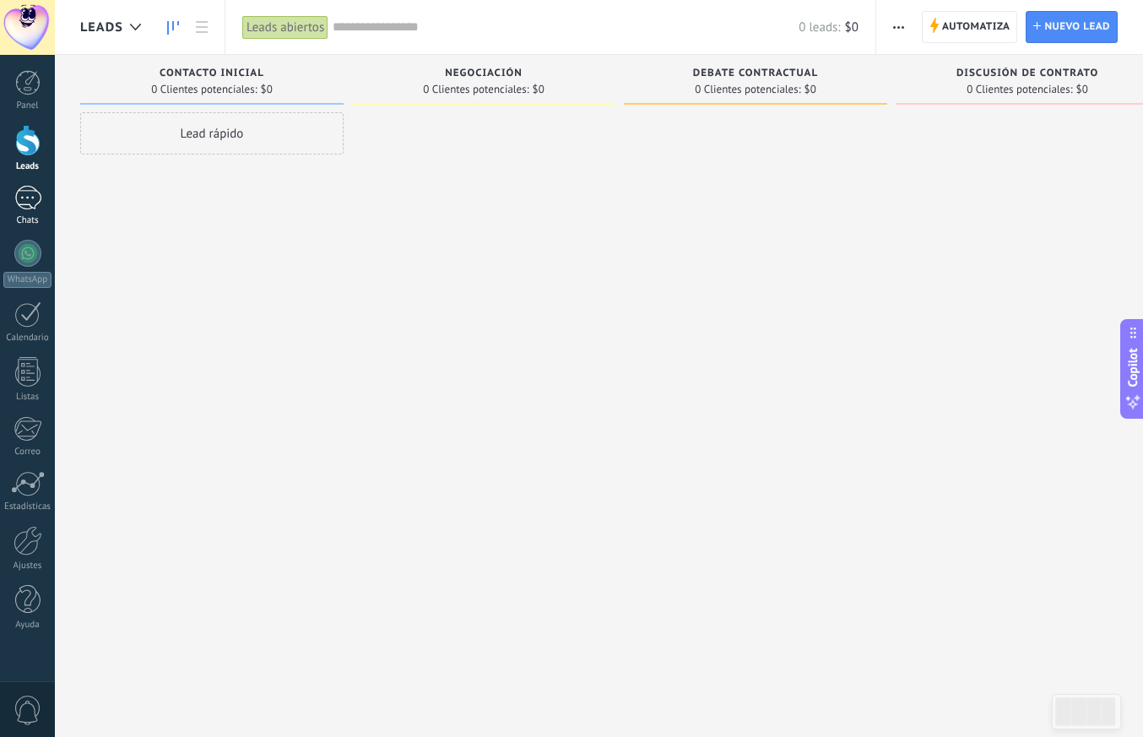
click at [32, 198] on div at bounding box center [27, 198] width 27 height 24
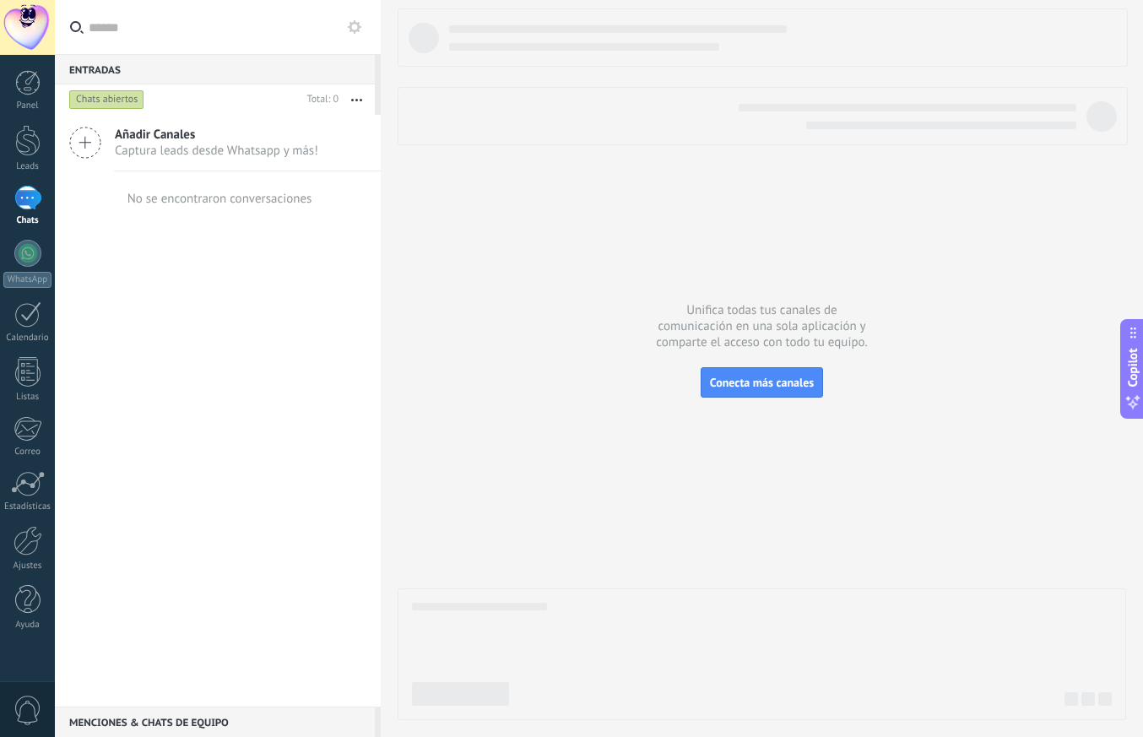
click at [100, 143] on icon at bounding box center [85, 143] width 32 height 32
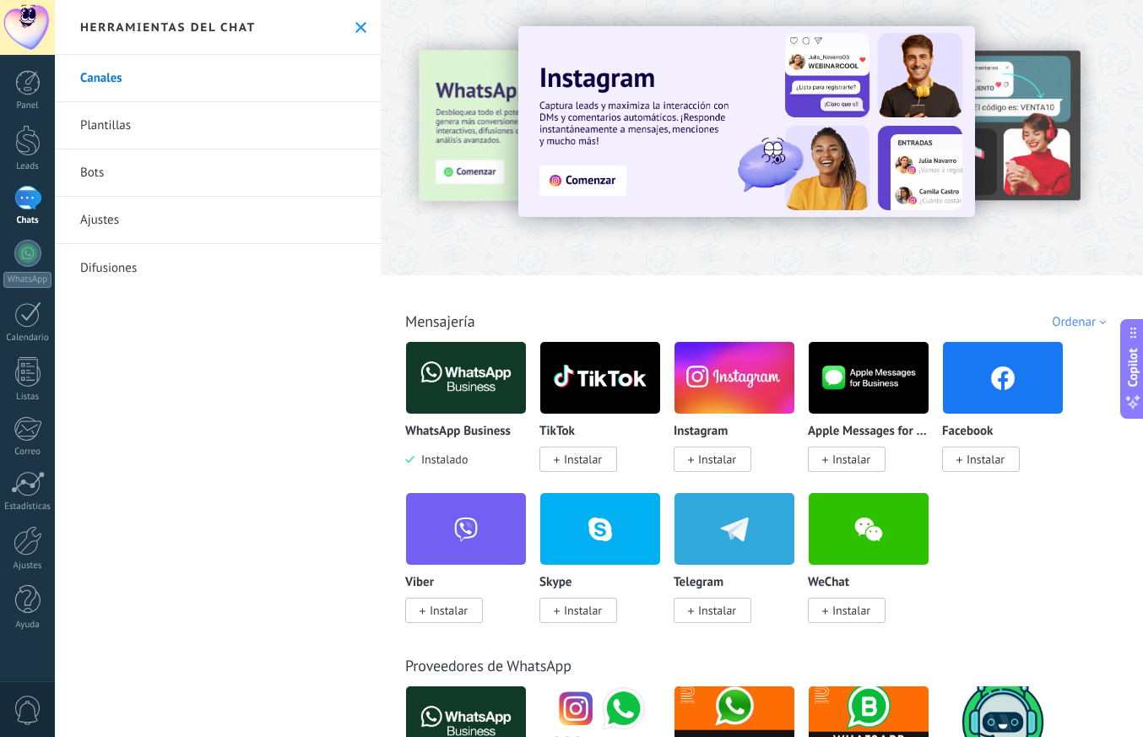
click at [354, 33] on button at bounding box center [361, 27] width 14 height 14
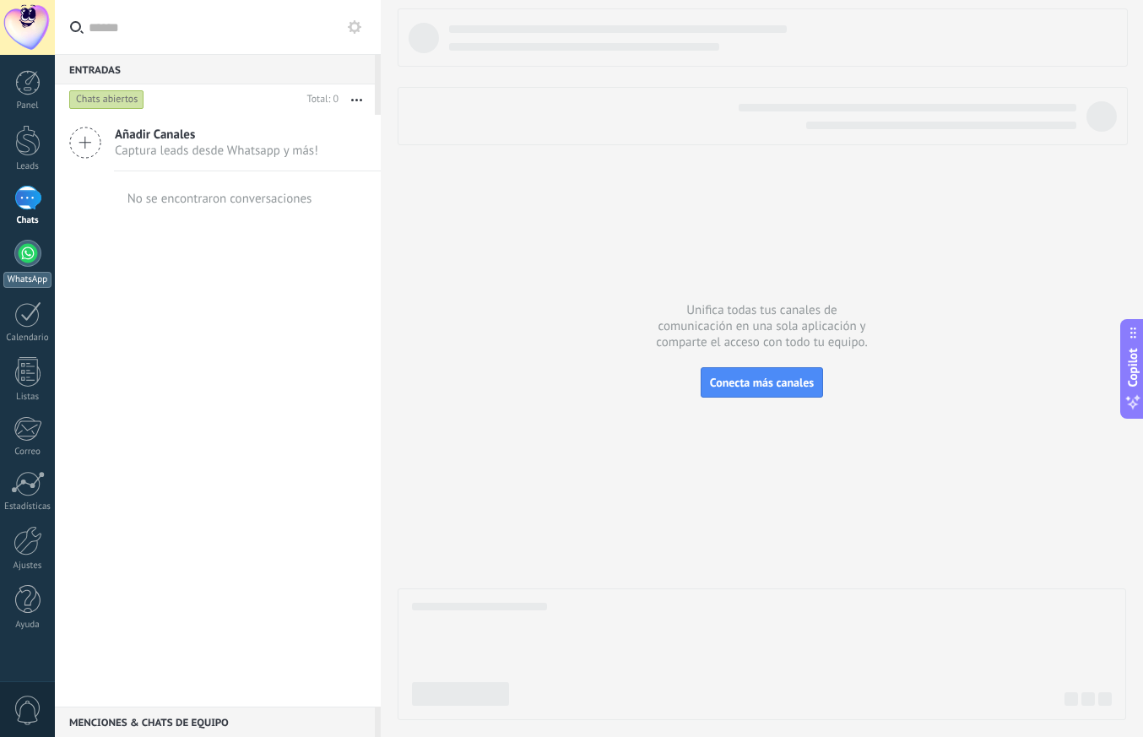
click at [36, 261] on div at bounding box center [27, 253] width 27 height 27
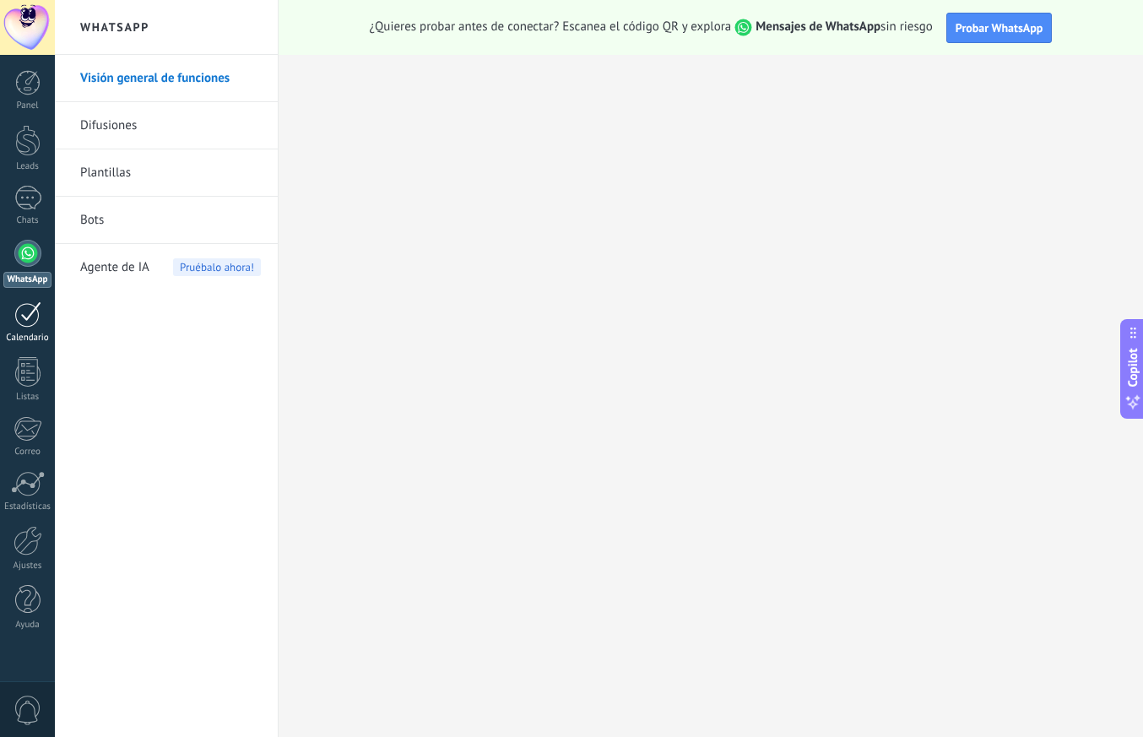
click at [33, 317] on div at bounding box center [27, 314] width 27 height 26
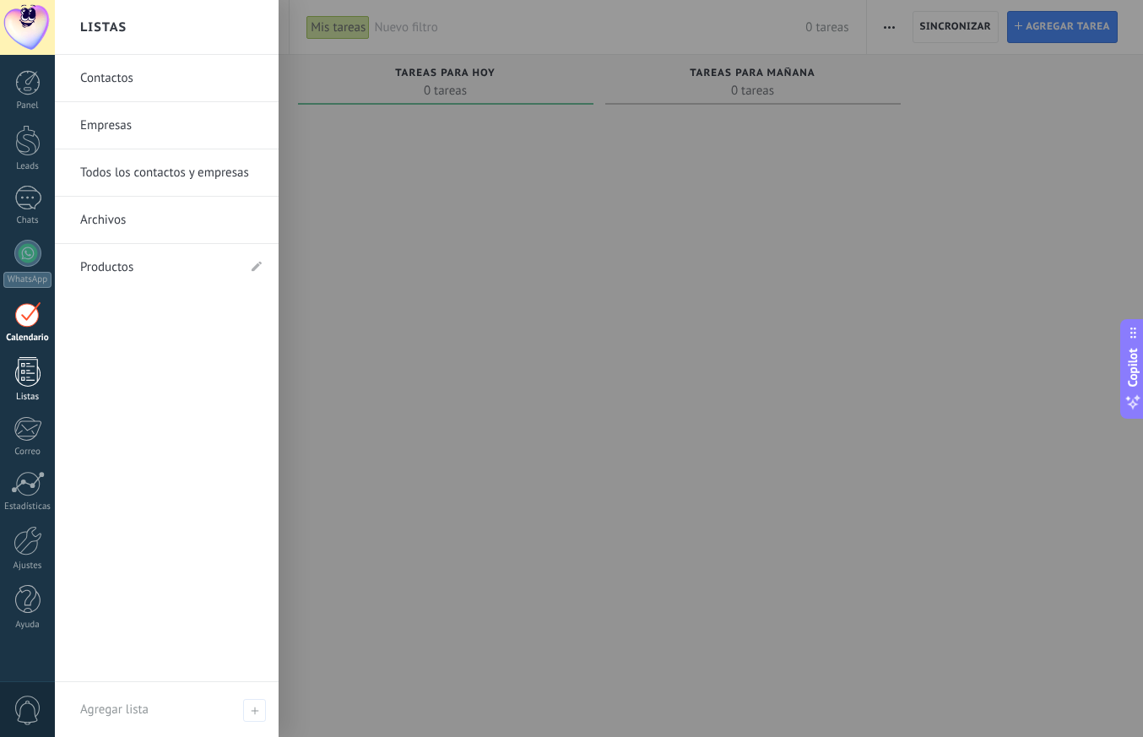
click at [33, 372] on div at bounding box center [27, 372] width 25 height 30
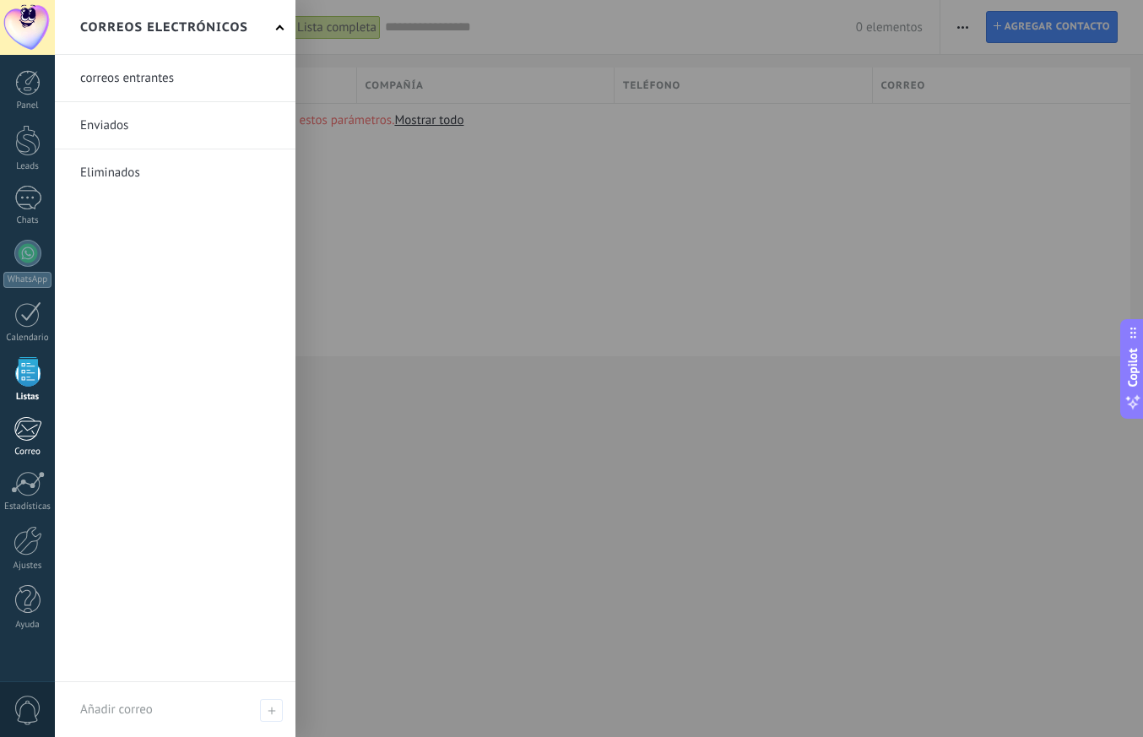
click at [34, 424] on div at bounding box center [28, 428] width 28 height 25
